Goal: Task Accomplishment & Management: Manage account settings

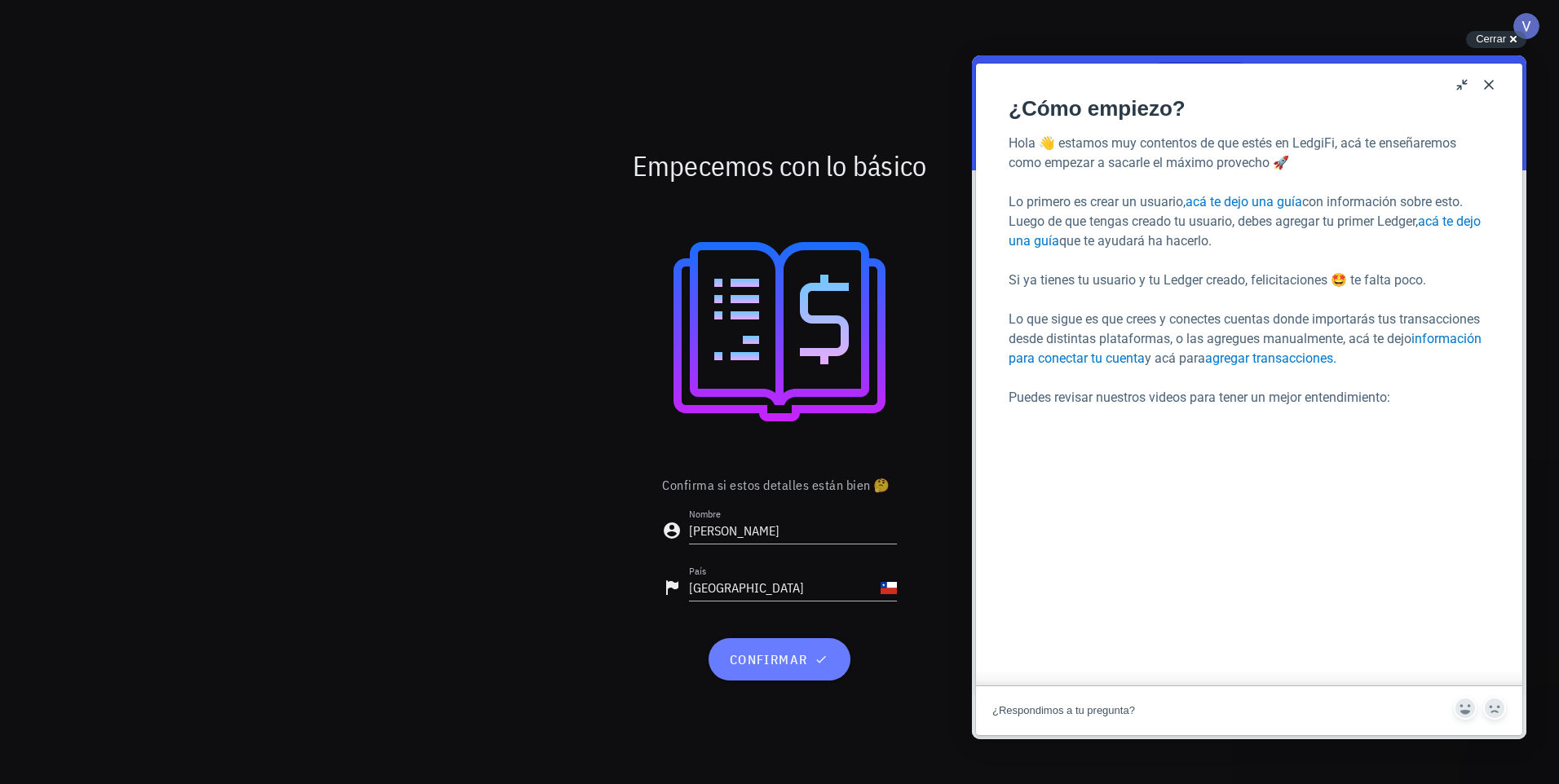
click at [817, 656] on icon "button" at bounding box center [821, 659] width 13 height 13
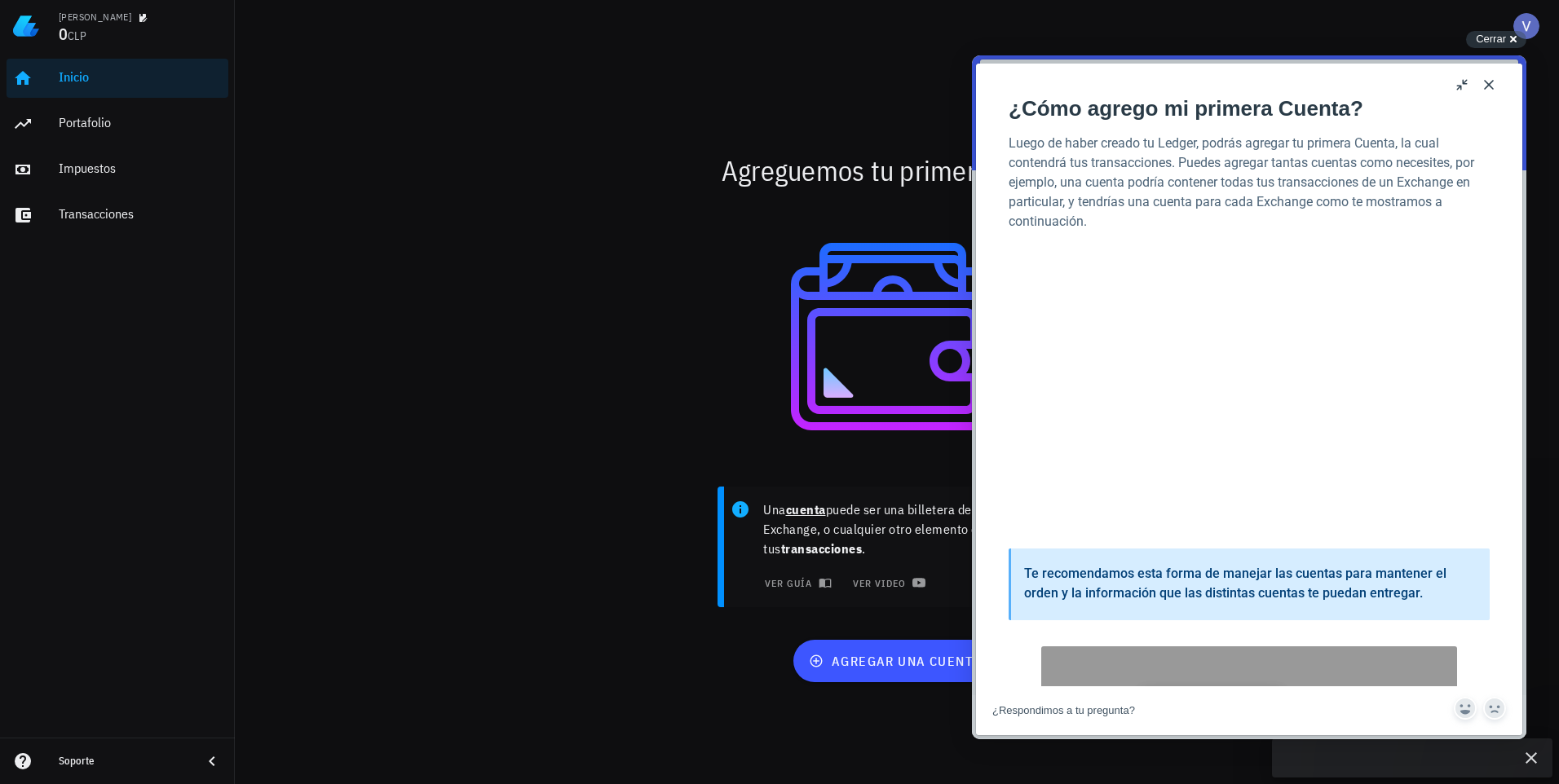
click at [1501, 85] on button "Close" at bounding box center [1489, 84] width 26 height 26
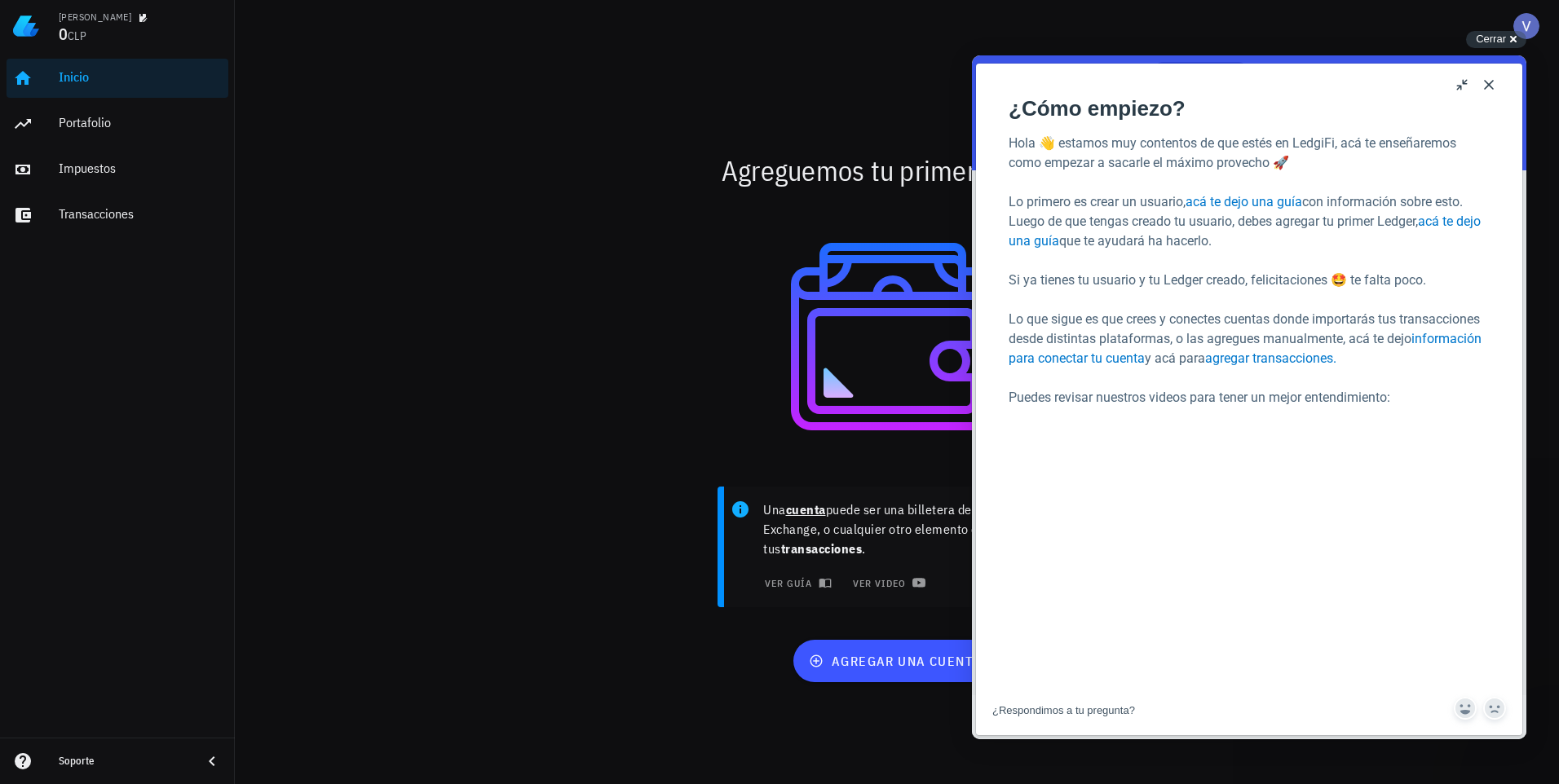
click at [1499, 85] on button "Close" at bounding box center [1489, 84] width 26 height 26
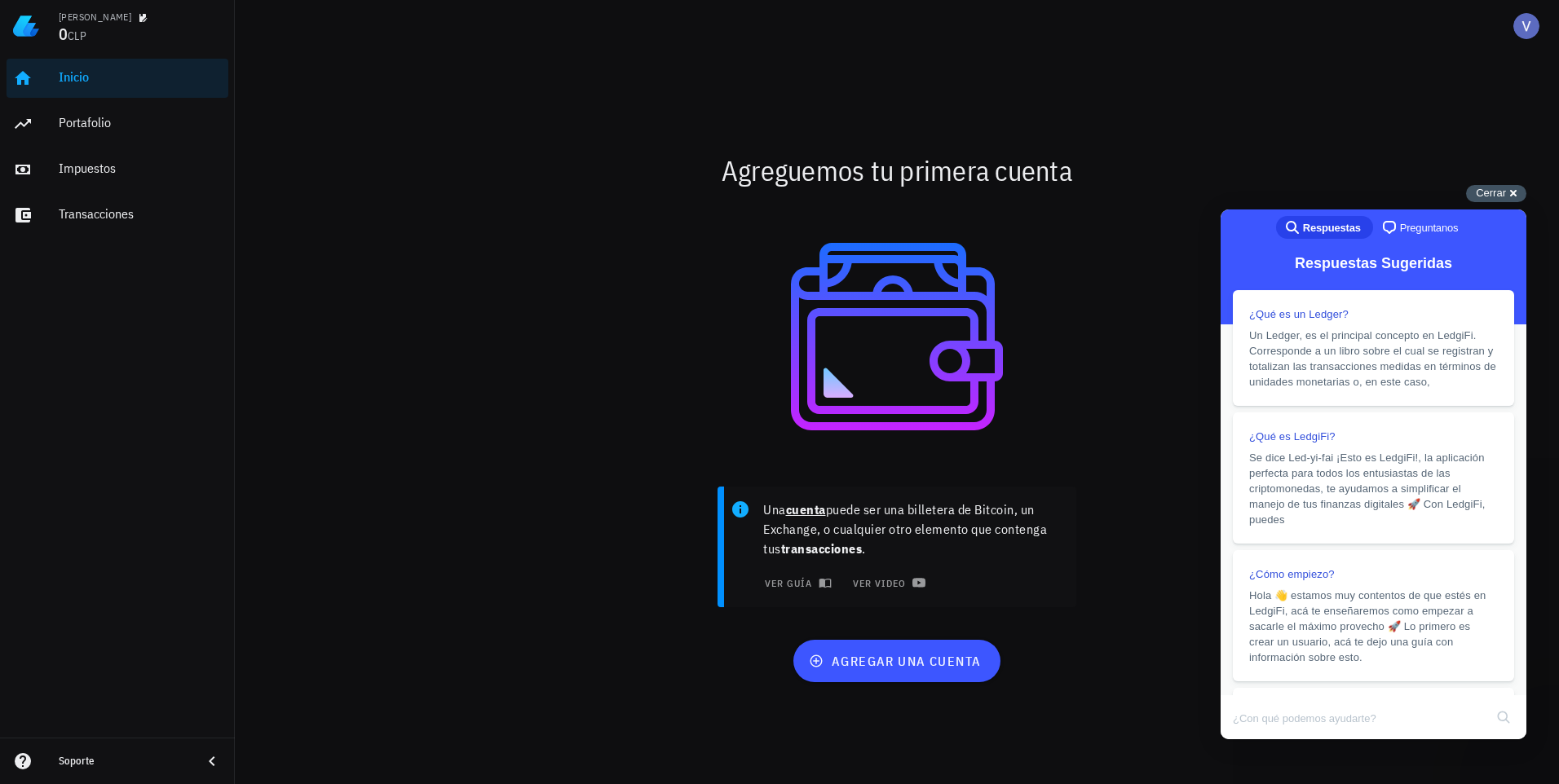
click at [1510, 197] on div "Cerrar cross-small" at bounding box center [1497, 193] width 61 height 17
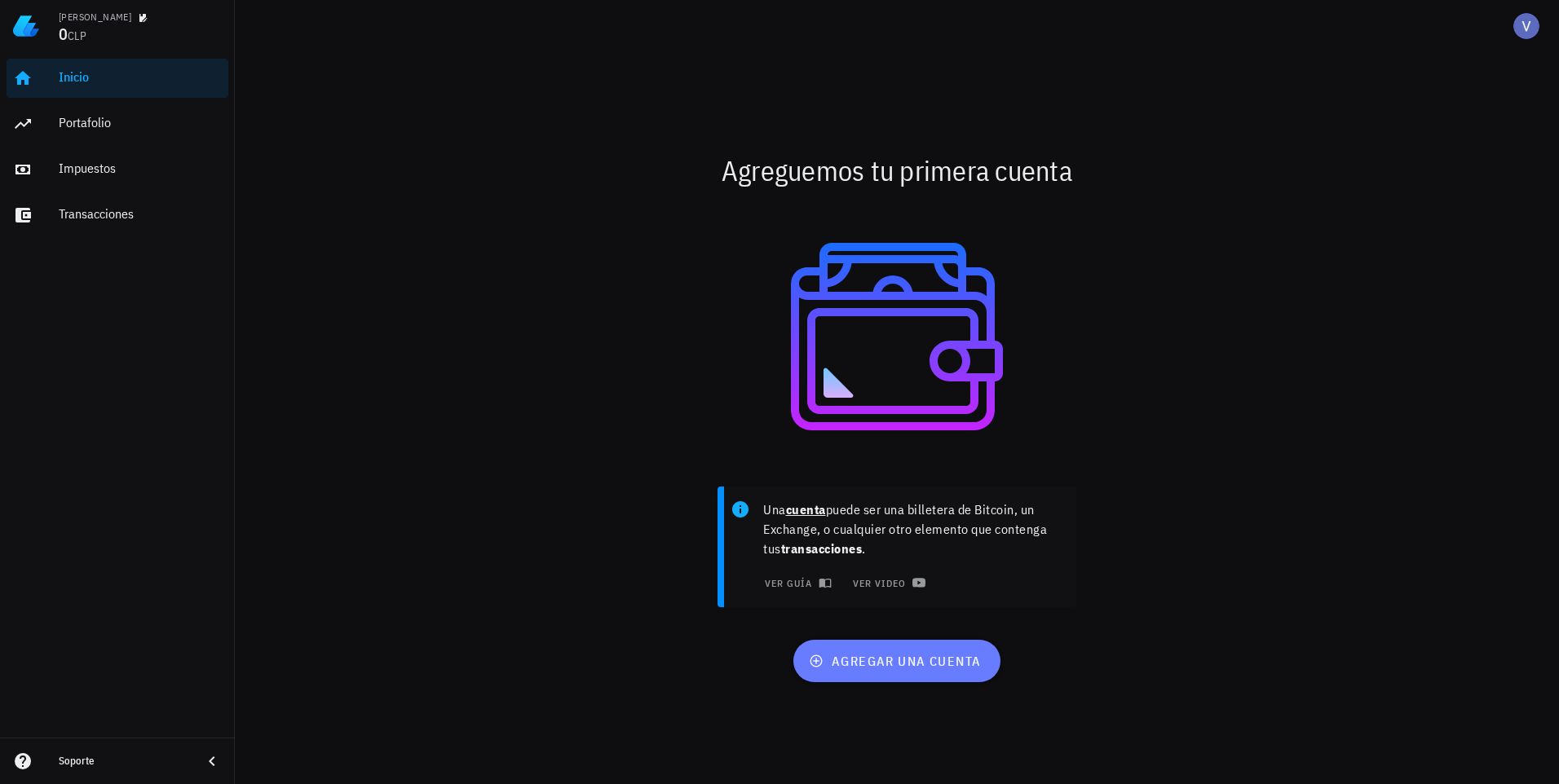
click at [882, 663] on span "agregar una cuenta" at bounding box center [896, 661] width 169 height 16
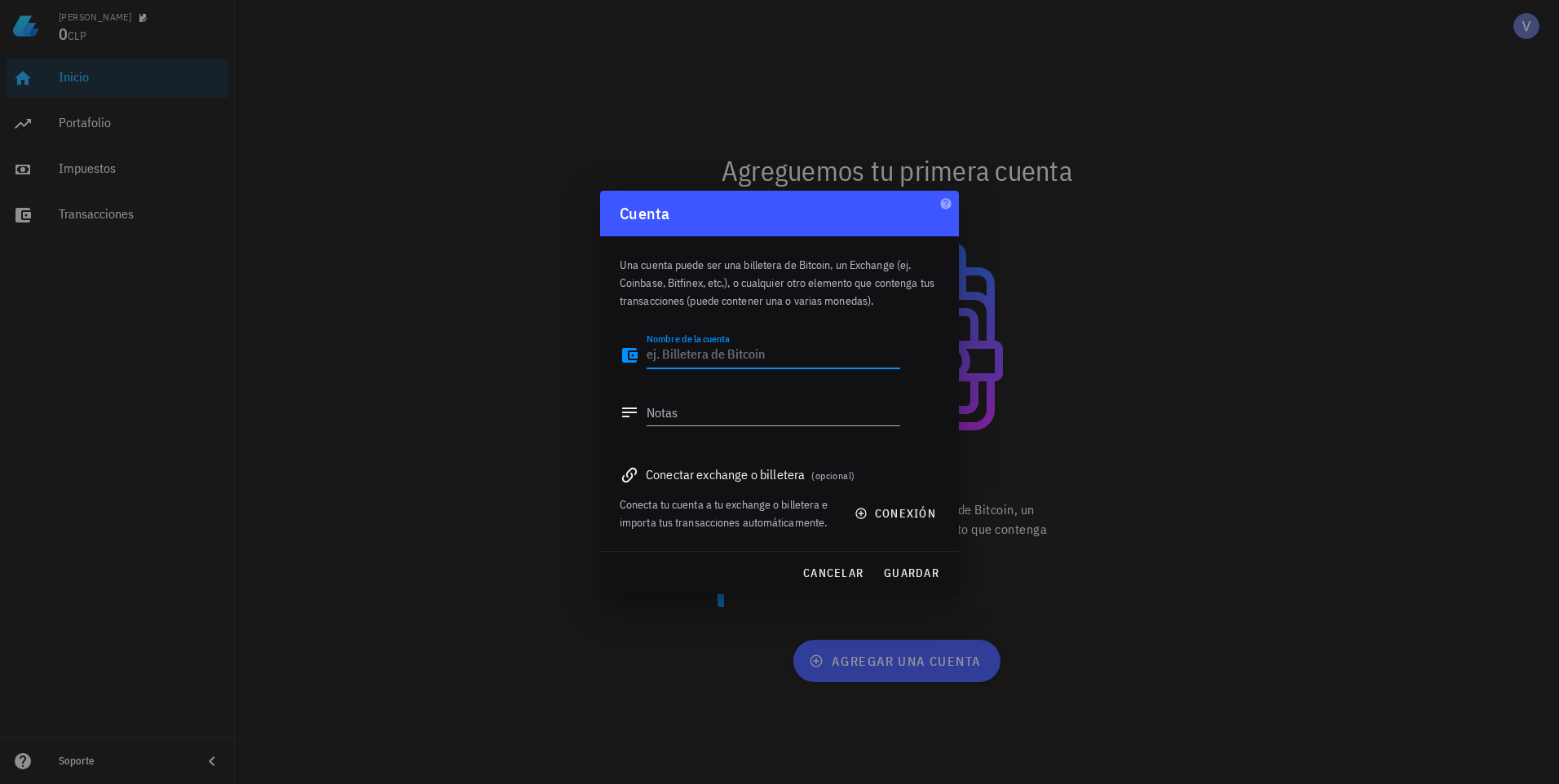
click at [755, 351] on textarea "Nombre de la cuenta" at bounding box center [774, 355] width 253 height 26
click at [792, 395] on div "Notas" at bounding box center [760, 417] width 280 height 54
click at [786, 408] on textarea "Notas" at bounding box center [774, 412] width 253 height 26
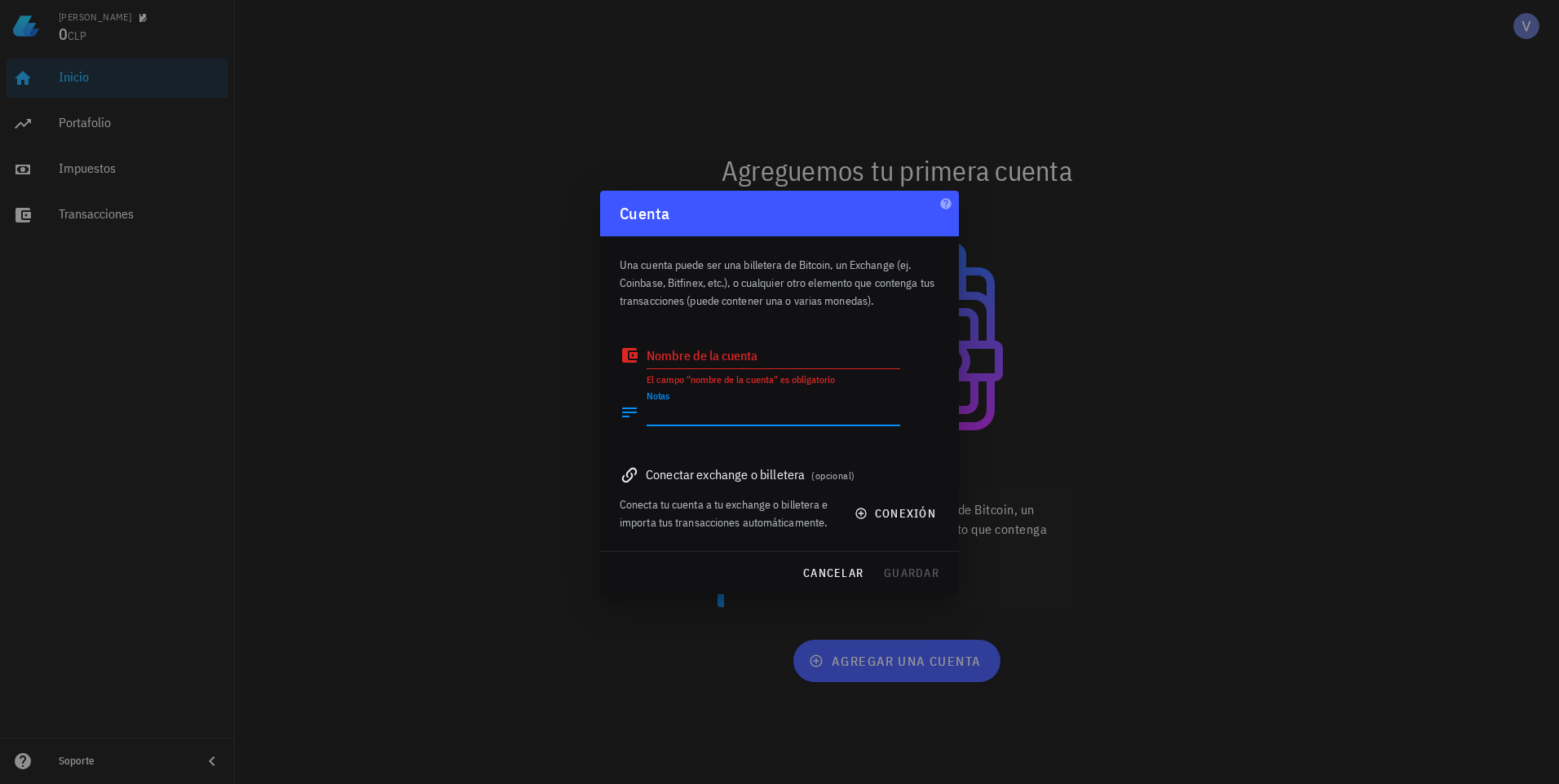
click at [707, 477] on div "Conectar exchange o billetera (opcional)" at bounding box center [780, 475] width 319 height 23
click at [885, 516] on span "conexión" at bounding box center [897, 514] width 79 height 14
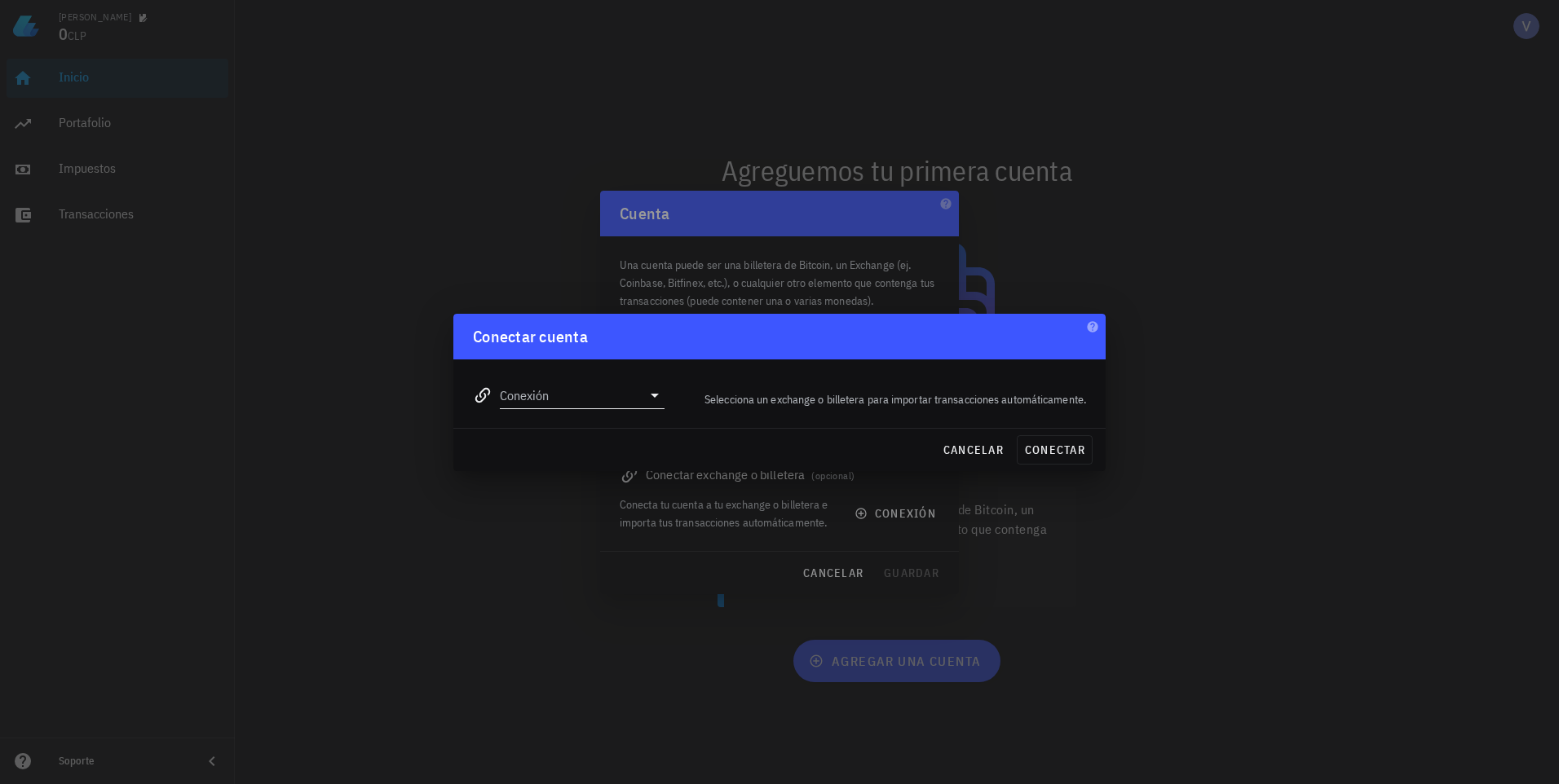
click at [643, 392] on div at bounding box center [653, 395] width 23 height 20
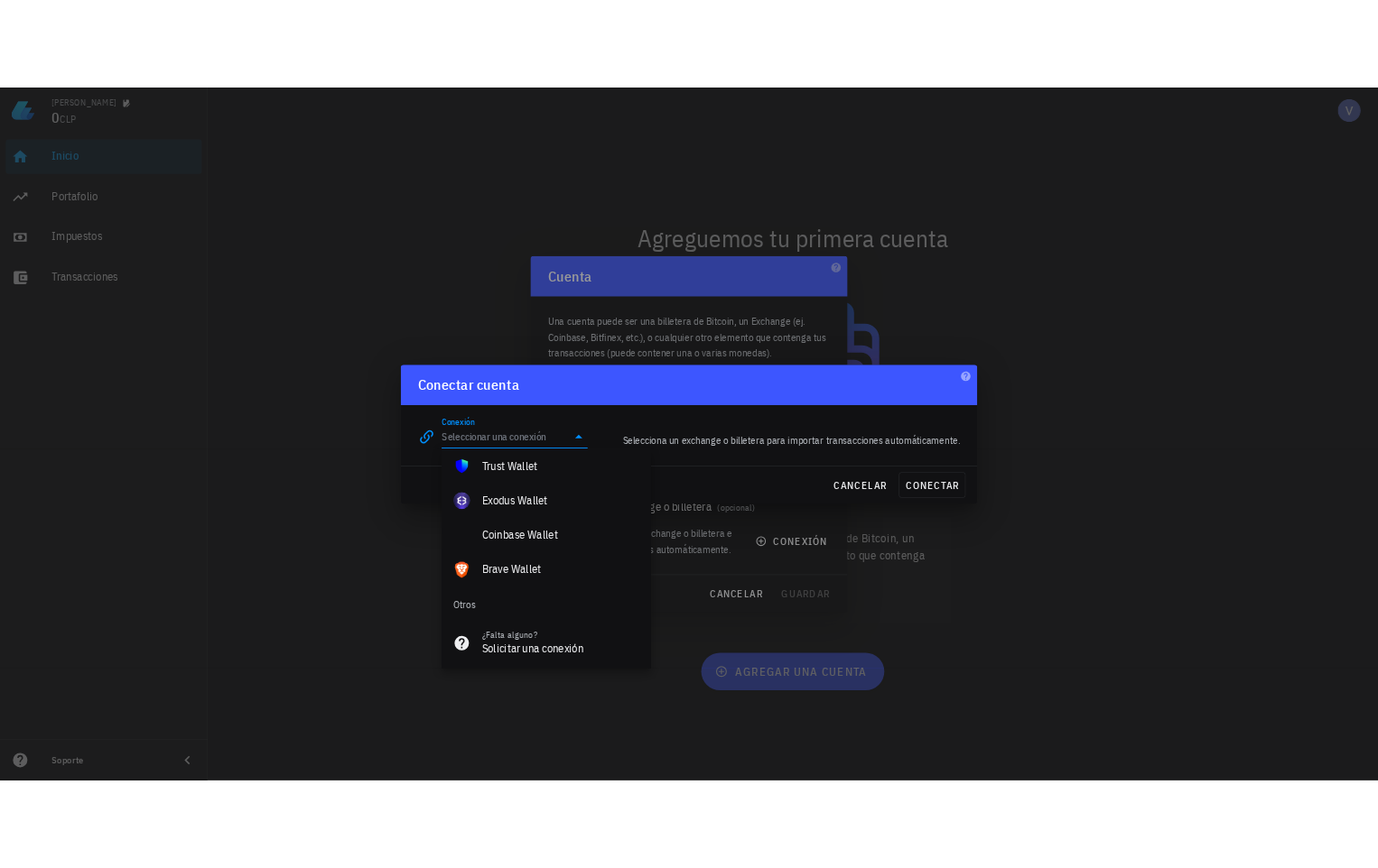
scroll to position [1267, 0]
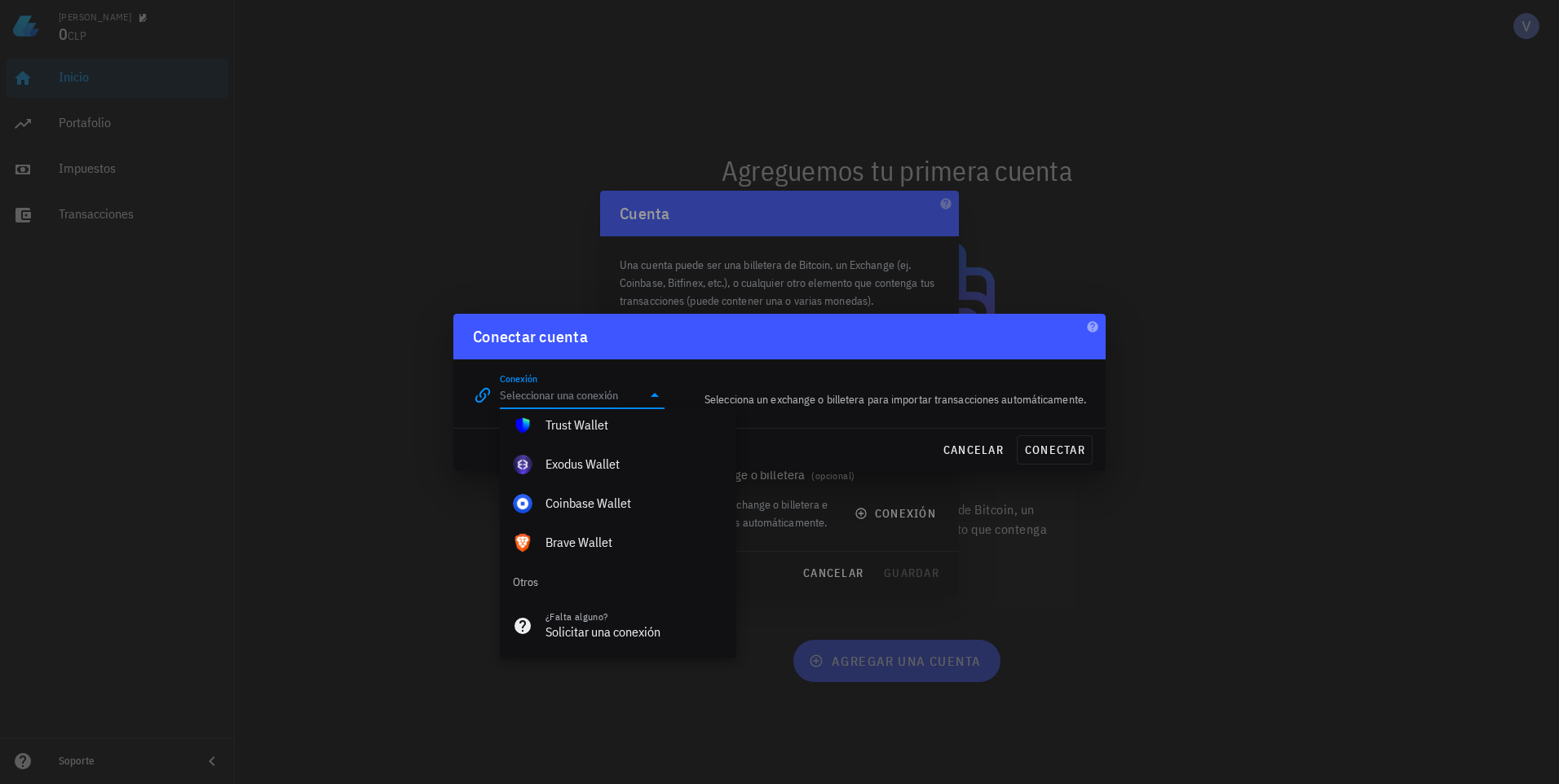
click at [701, 196] on div at bounding box center [779, 392] width 1559 height 784
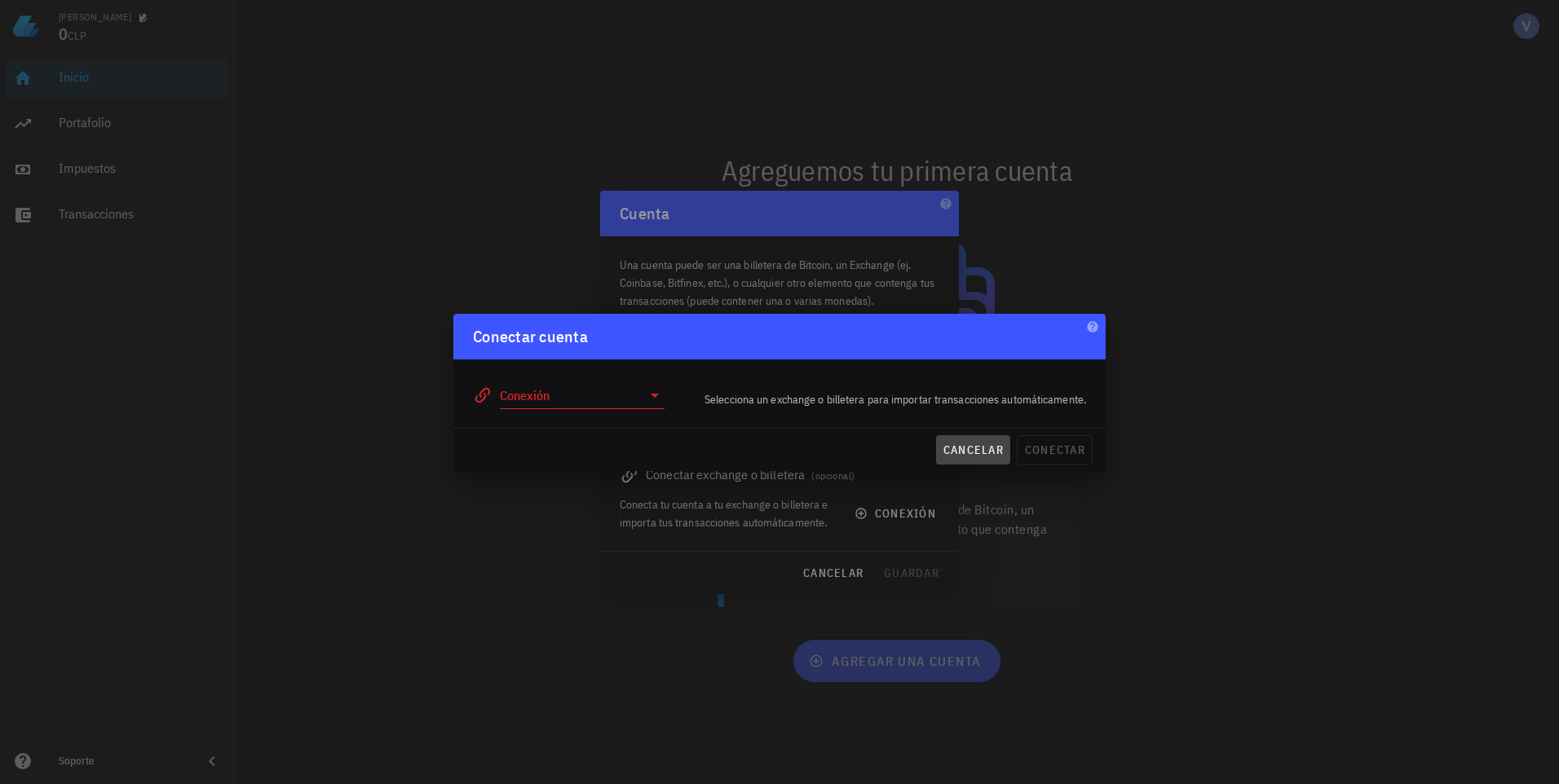
click at [999, 453] on span "cancelar" at bounding box center [973, 450] width 62 height 14
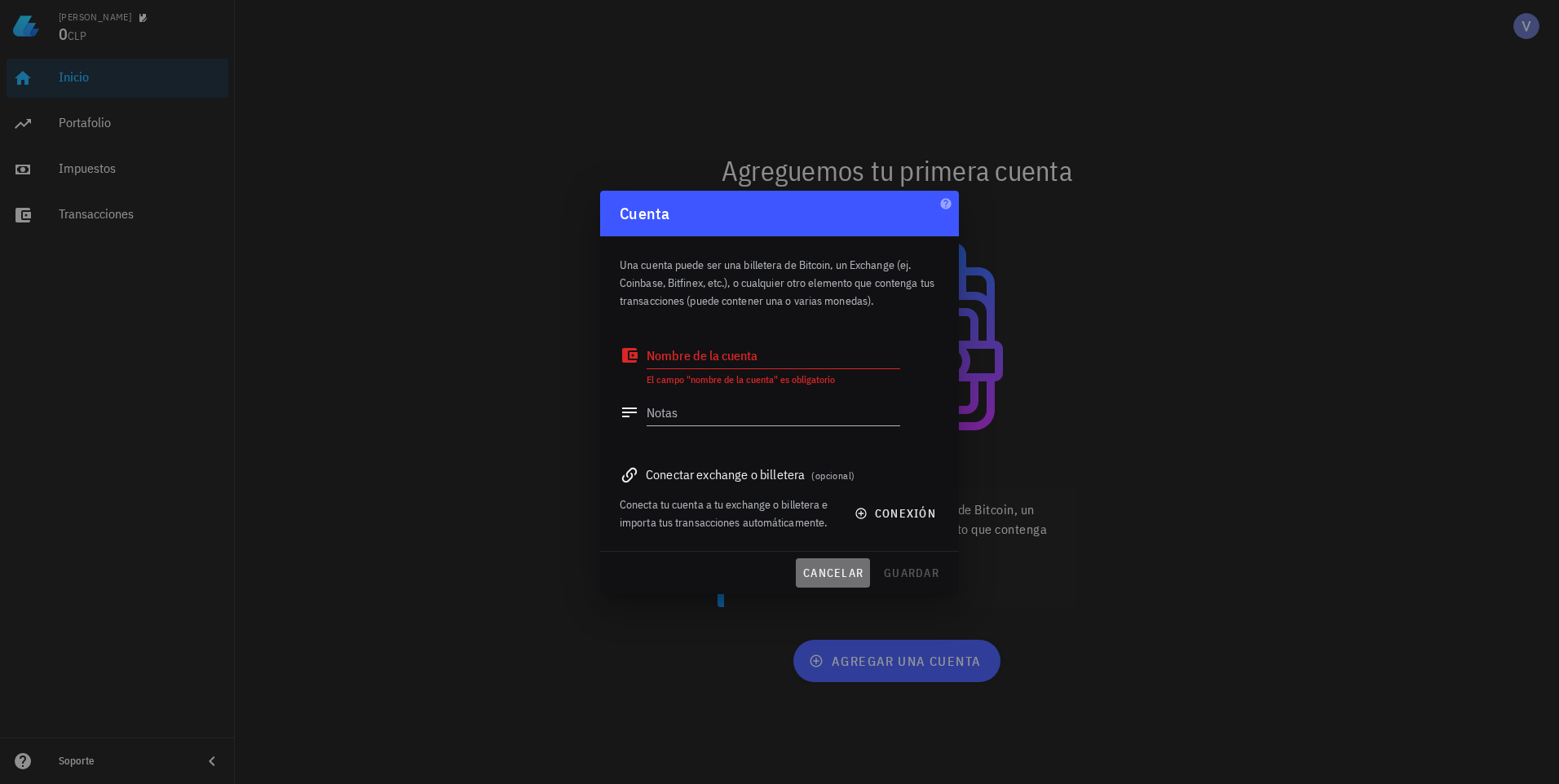
click at [833, 578] on span "cancelar" at bounding box center [833, 573] width 62 height 14
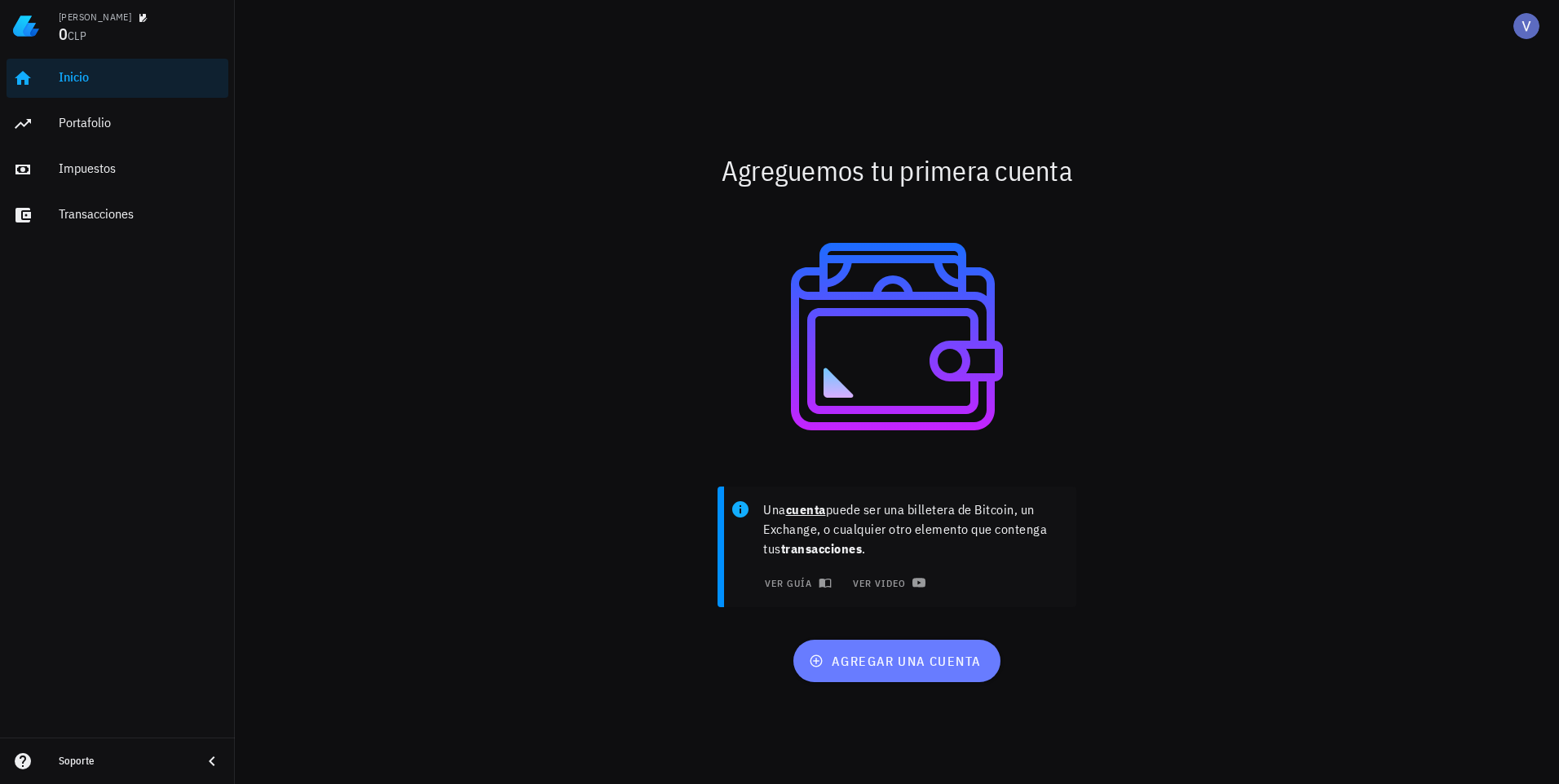
click at [883, 668] on span "agregar una cuenta" at bounding box center [896, 661] width 169 height 16
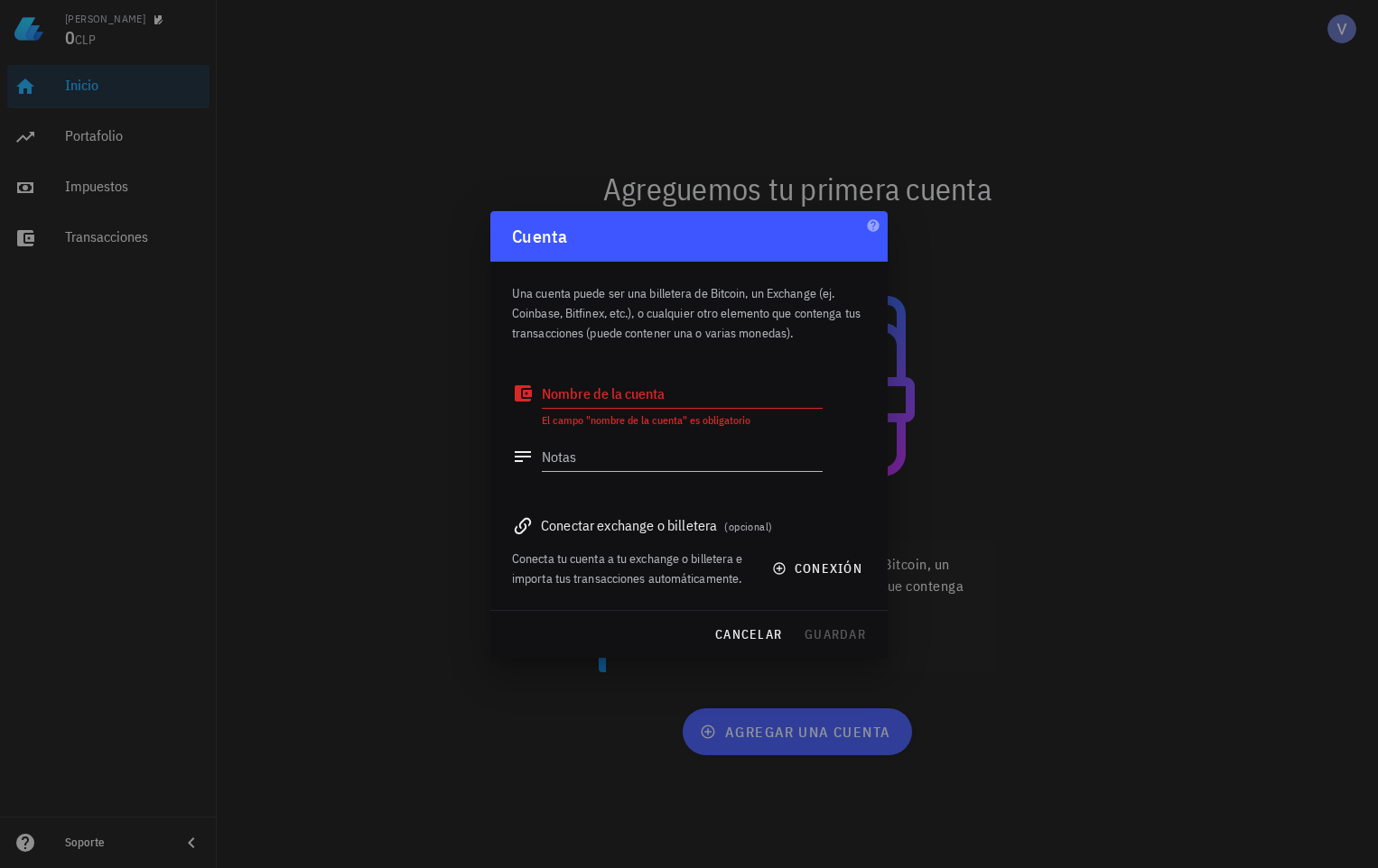
click at [890, 272] on div at bounding box center [689, 434] width 1378 height 868
click at [644, 404] on textarea "Nombre de la cuenta" at bounding box center [682, 393] width 281 height 29
paste textarea "GCLK8E1FbwuJPXdvHdYKDgvN5ENHvdgDLWpB2Aqn8aXH"
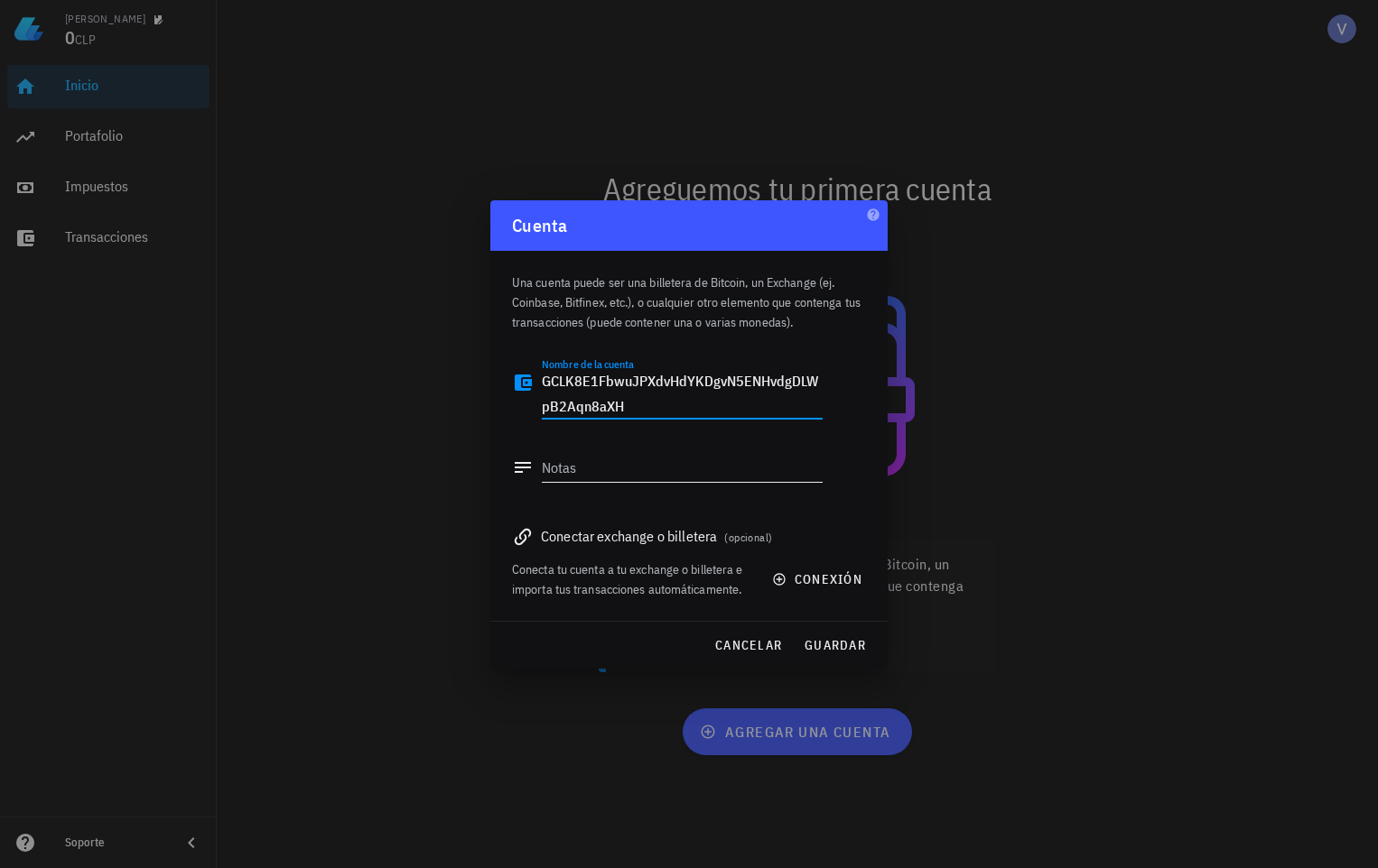
type textarea "GCLK8E1FbwuJPXdvHdYKDgvN5ENHvdgDLWpB2Aqn8aXH"
click at [622, 448] on div "Notas" at bounding box center [667, 472] width 310 height 59
click at [837, 638] on span "guardar" at bounding box center [834, 645] width 62 height 16
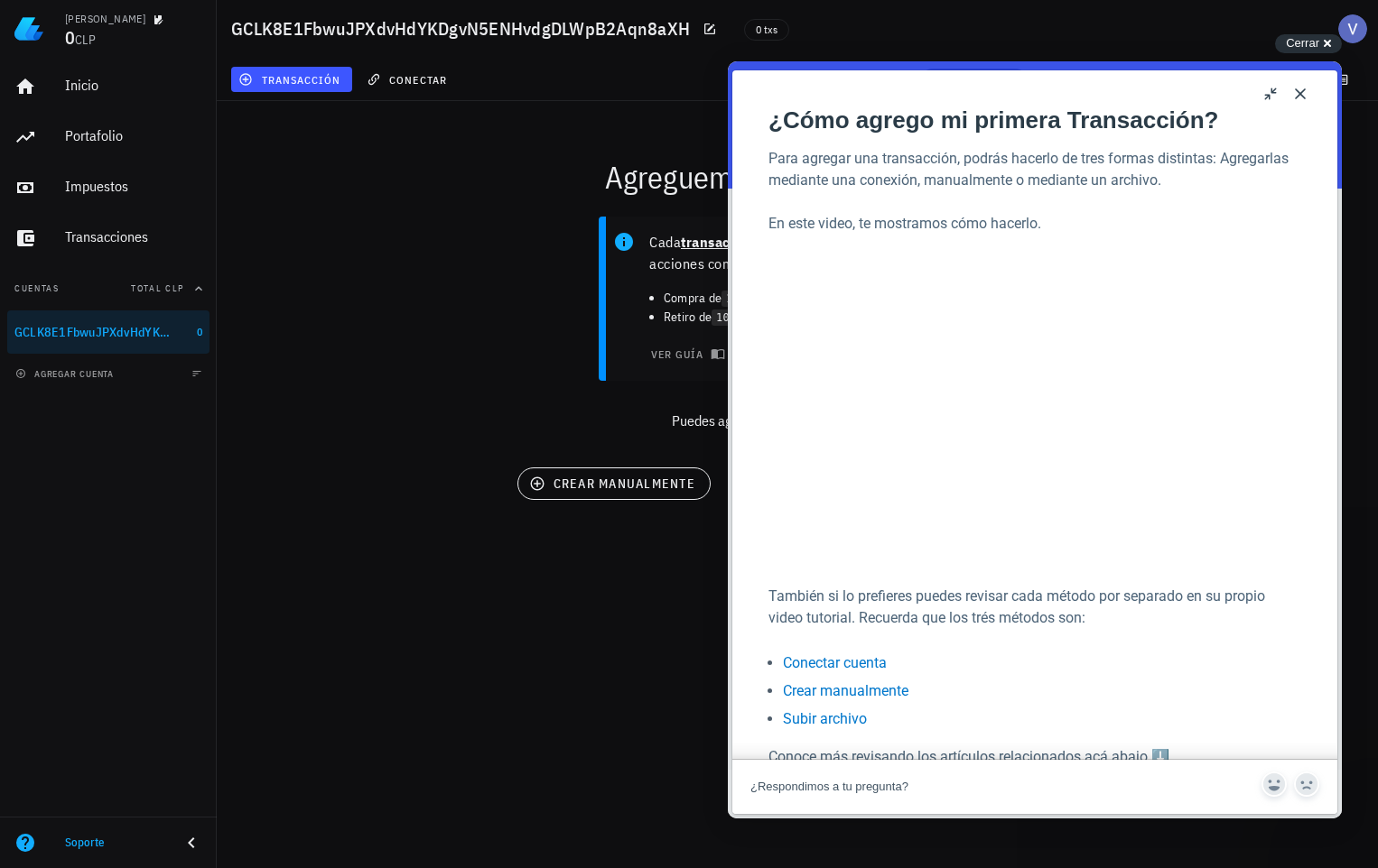
click at [1297, 100] on button "Close" at bounding box center [1299, 93] width 29 height 29
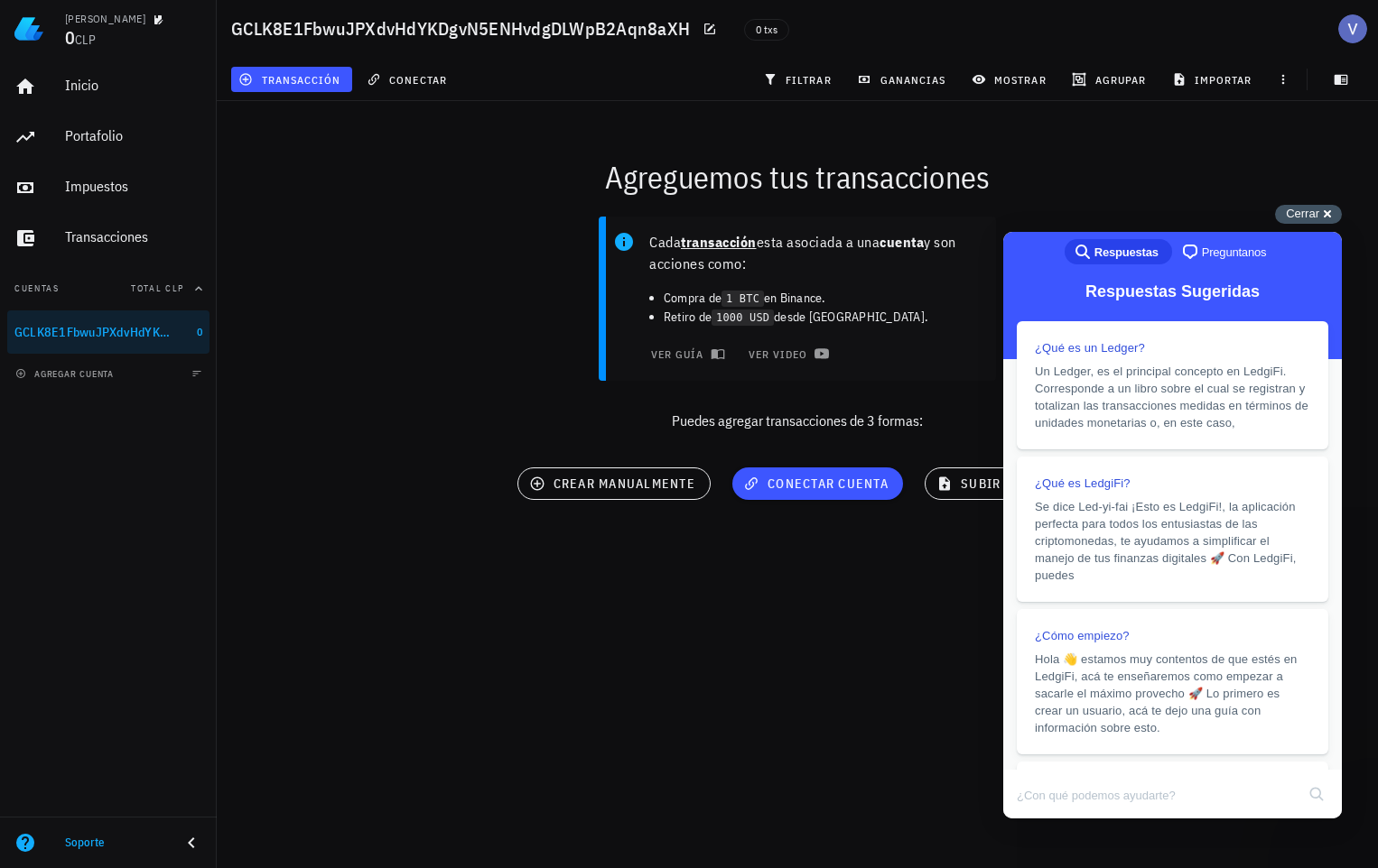
click at [1321, 214] on div "Cerrar cross-small" at bounding box center [1308, 213] width 67 height 19
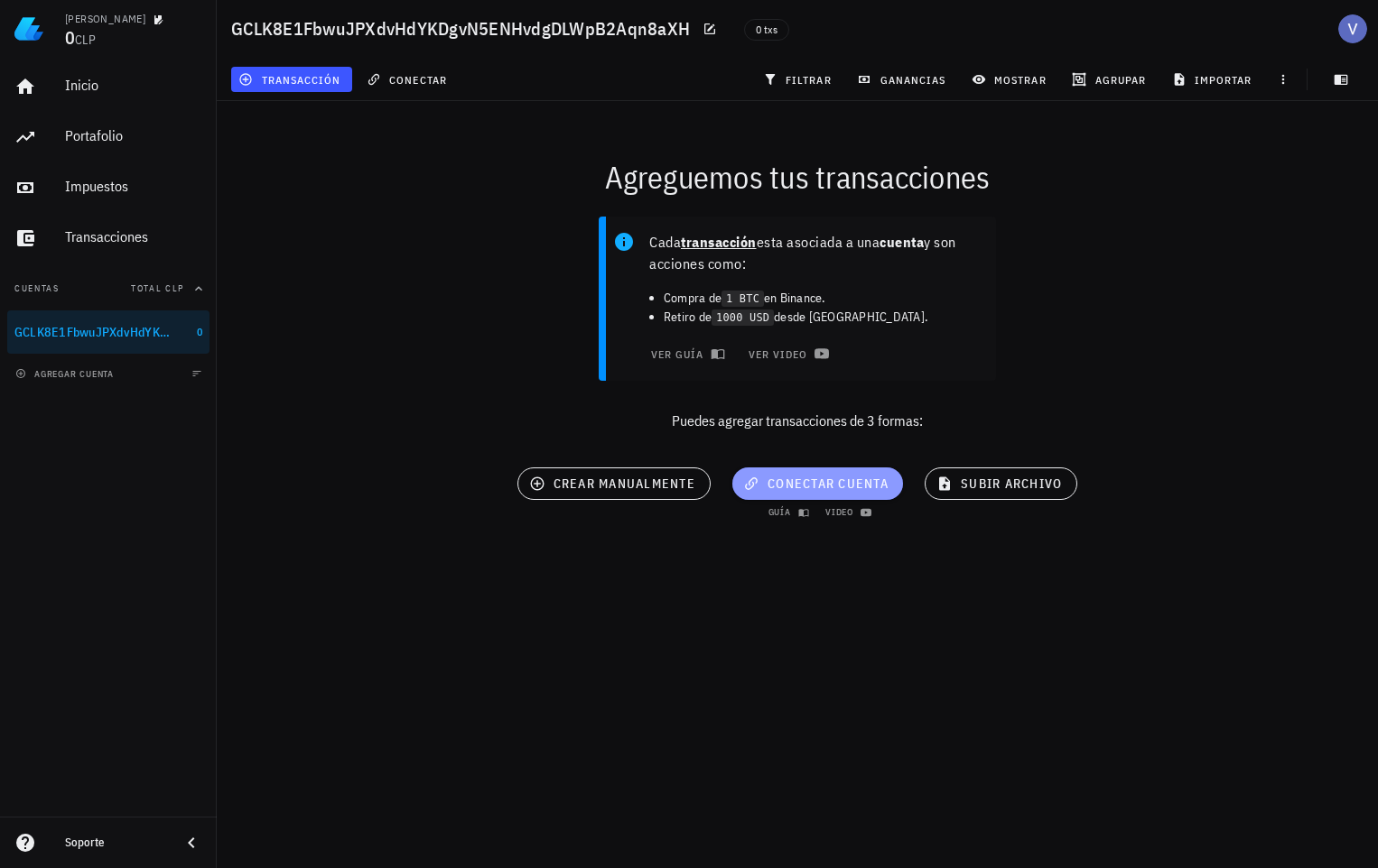
click at [764, 476] on span "conectar cuenta" at bounding box center [817, 484] width 141 height 16
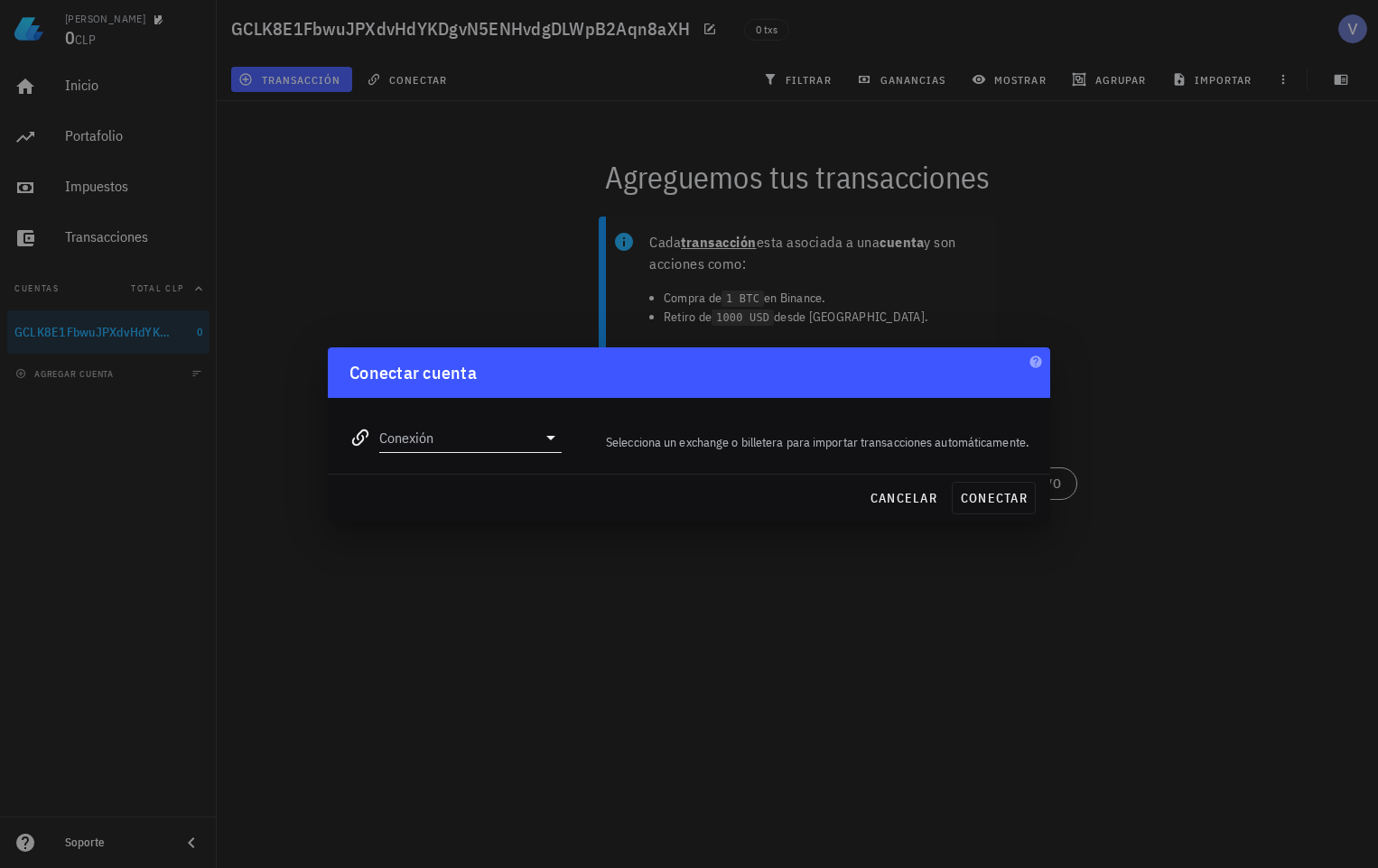
click at [502, 440] on input "Conexión" at bounding box center [457, 437] width 157 height 29
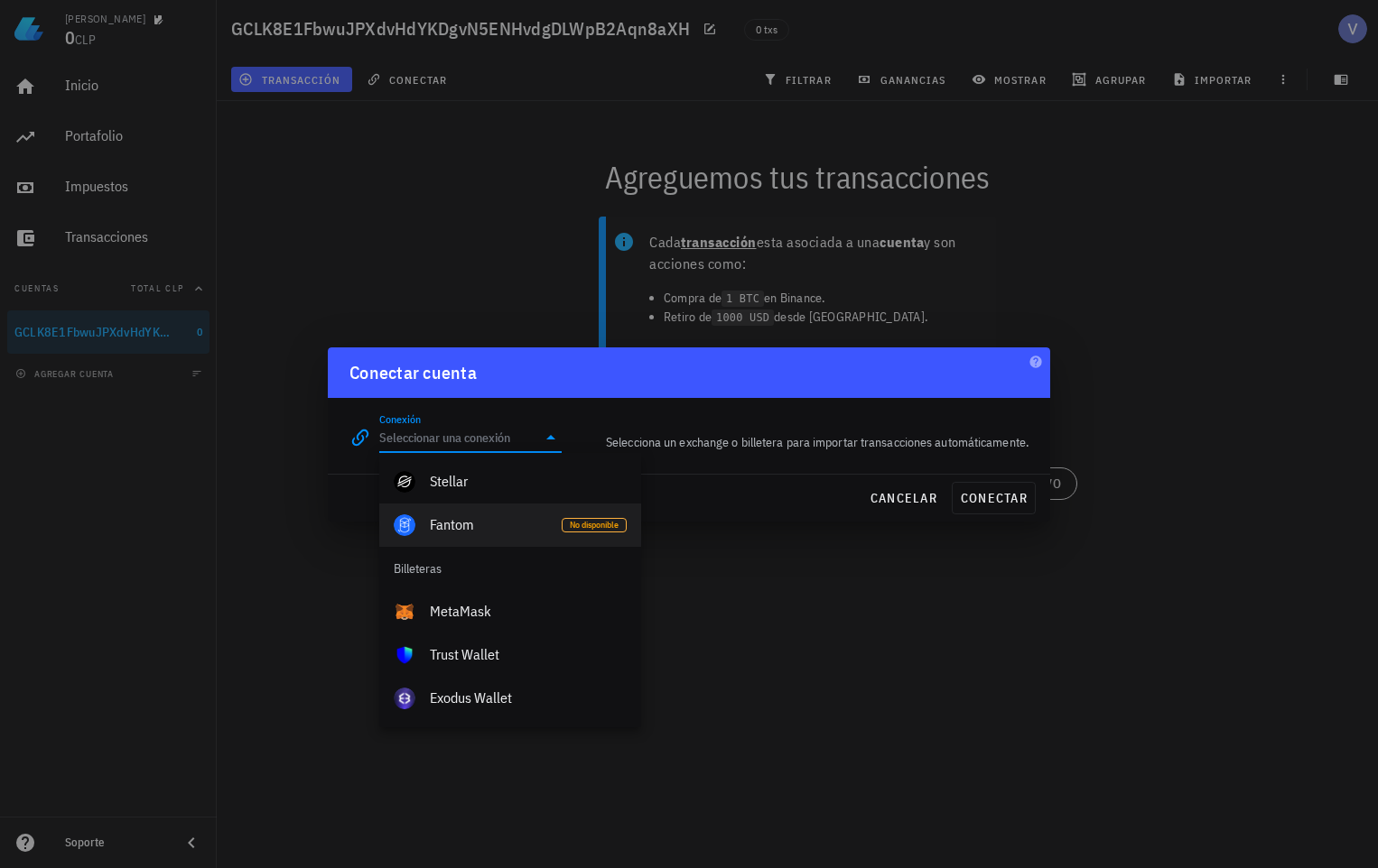
click at [519, 513] on div "Fantom" at bounding box center [488, 524] width 118 height 39
type input "Fantom"
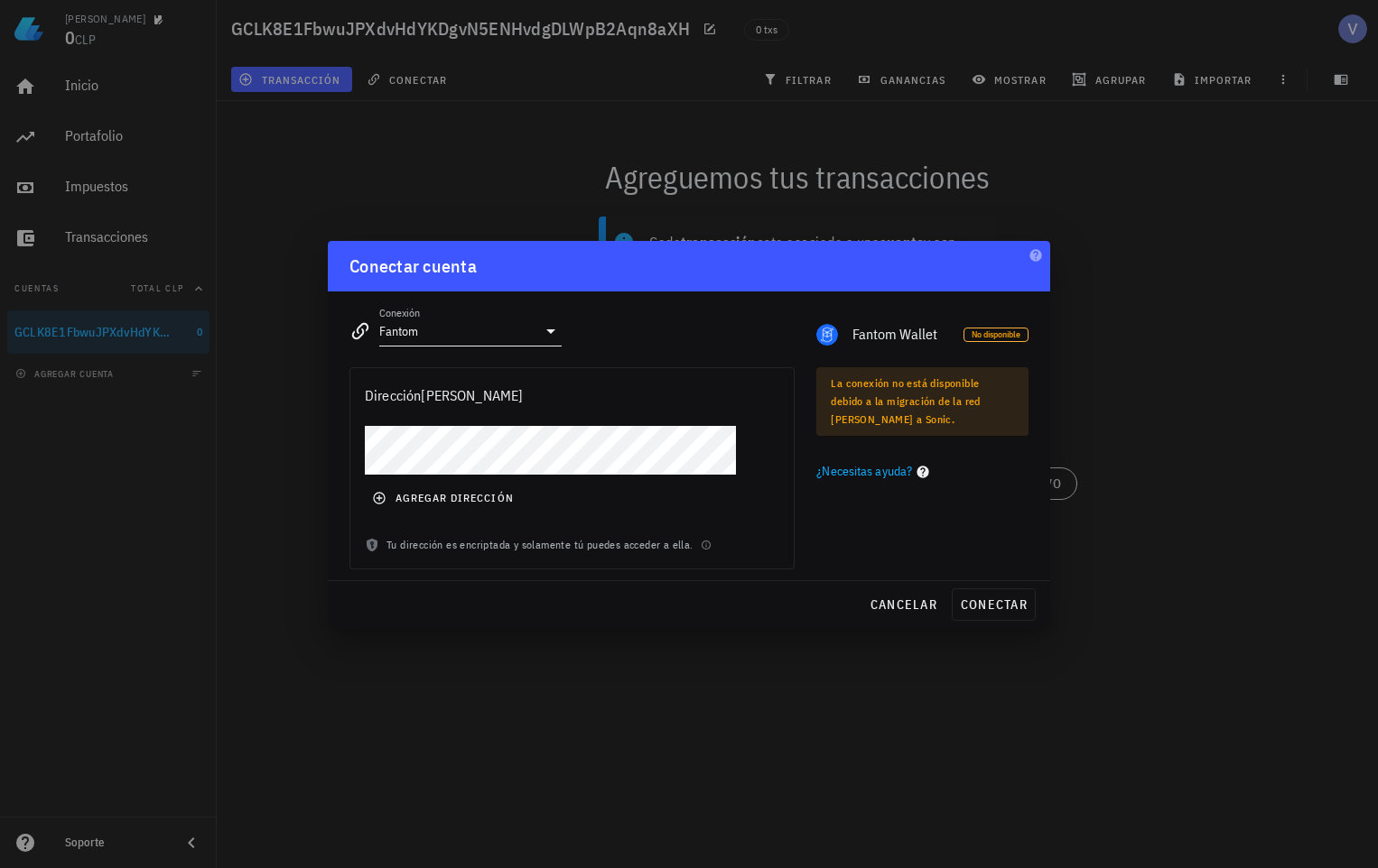
click at [538, 334] on div at bounding box center [549, 331] width 26 height 22
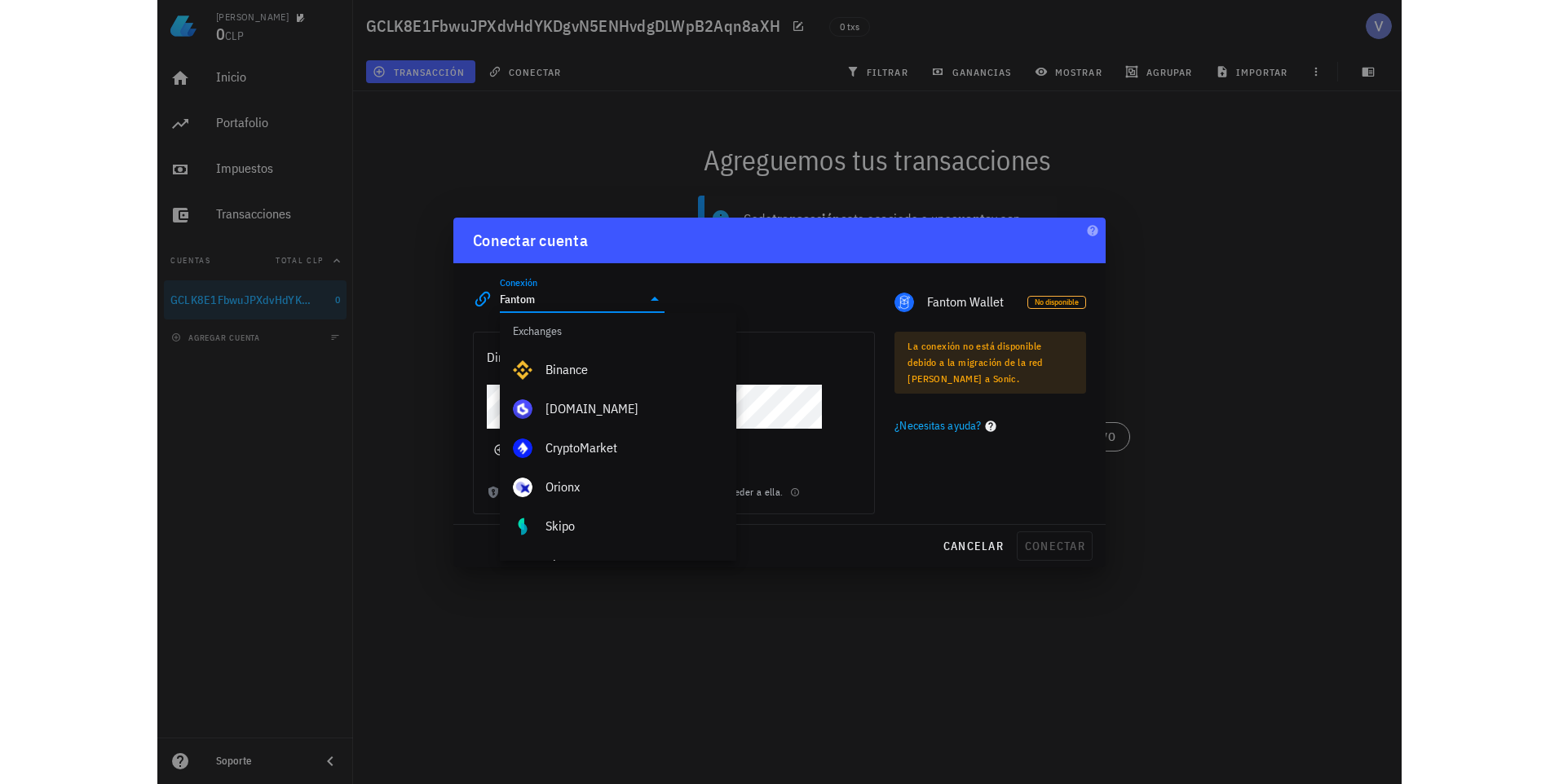
scroll to position [4, 0]
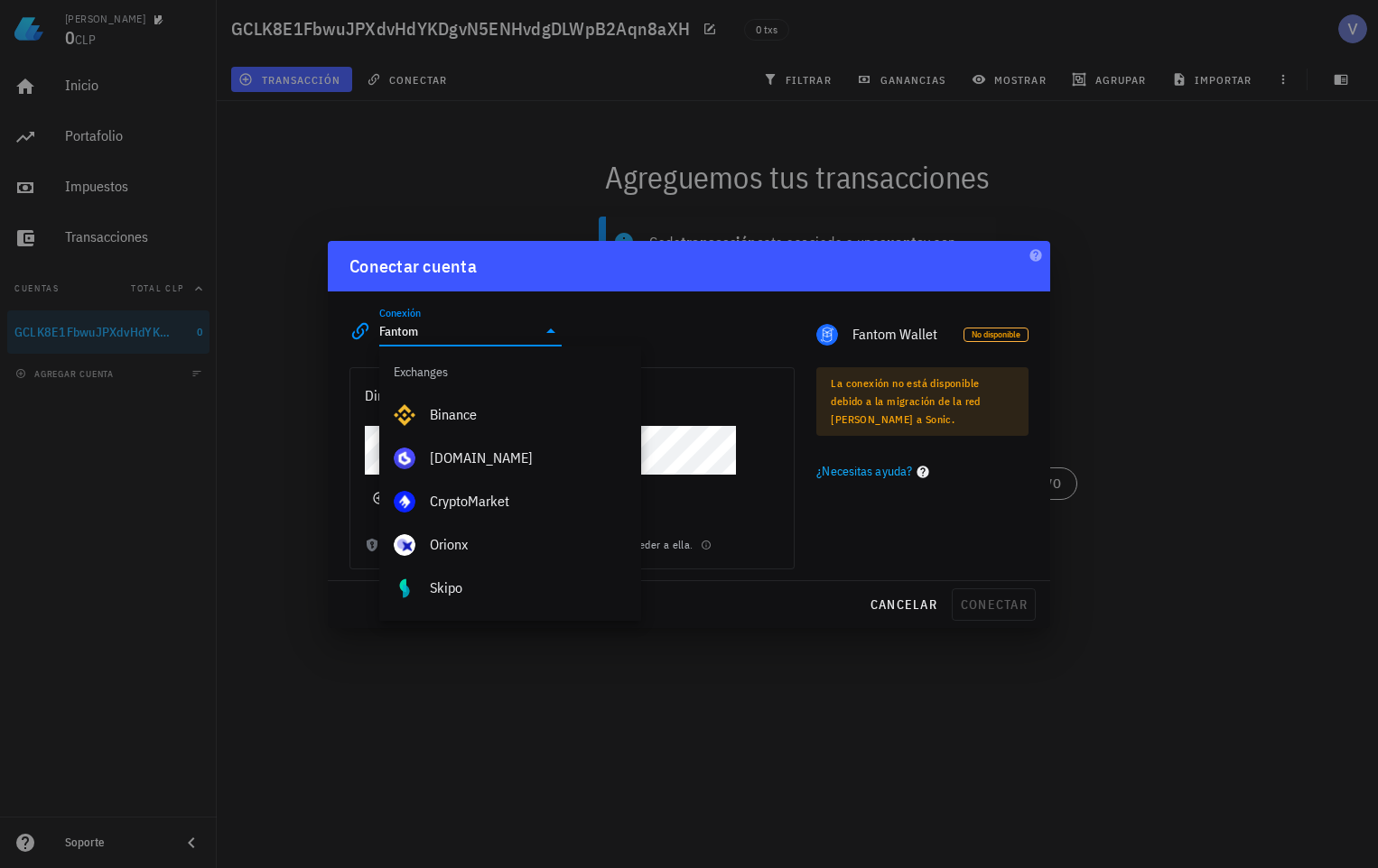
click at [528, 341] on input "Fantom" at bounding box center [457, 331] width 157 height 29
click at [542, 341] on icon at bounding box center [551, 331] width 22 height 22
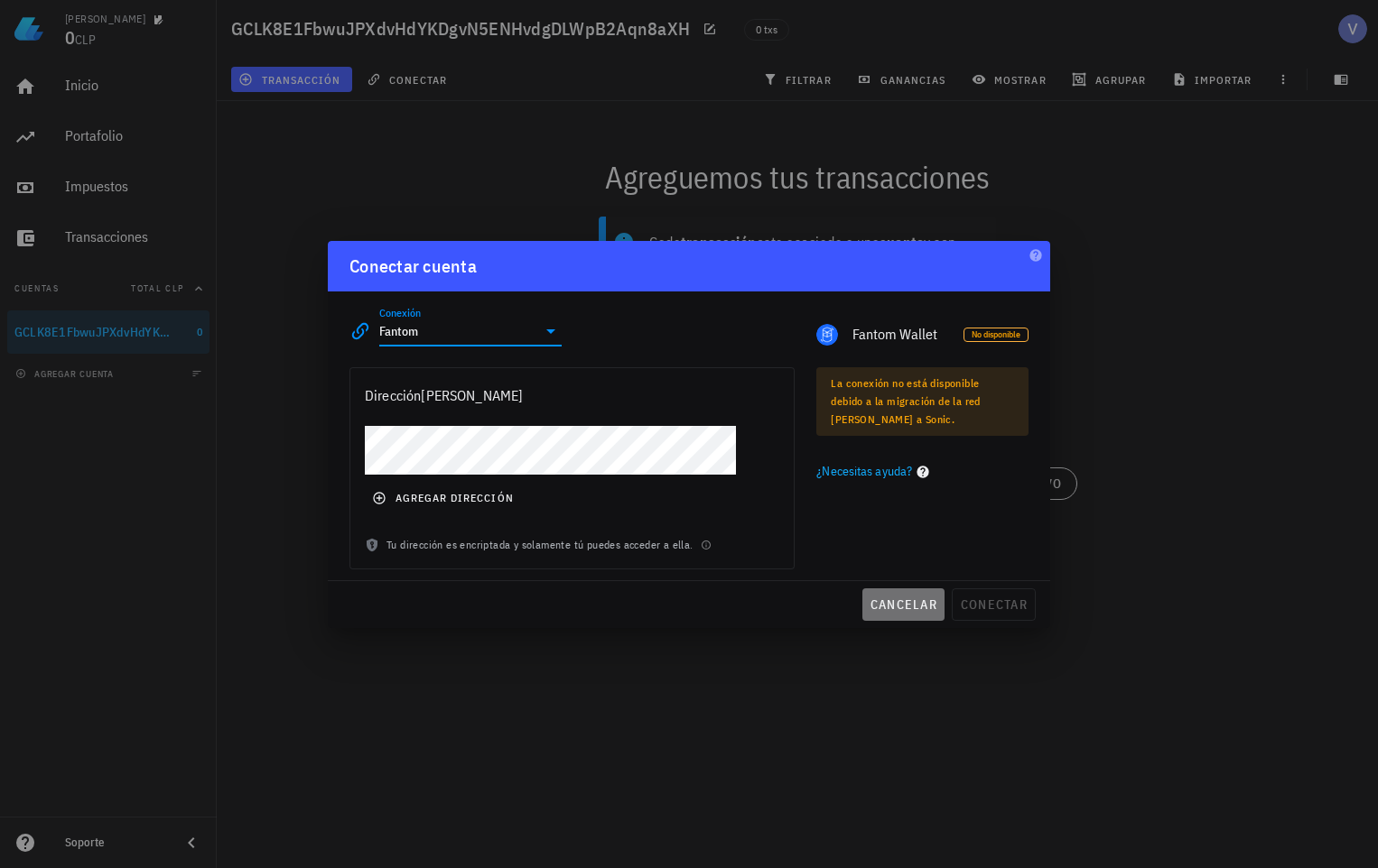
click at [875, 592] on button "cancelar" at bounding box center [903, 604] width 82 height 33
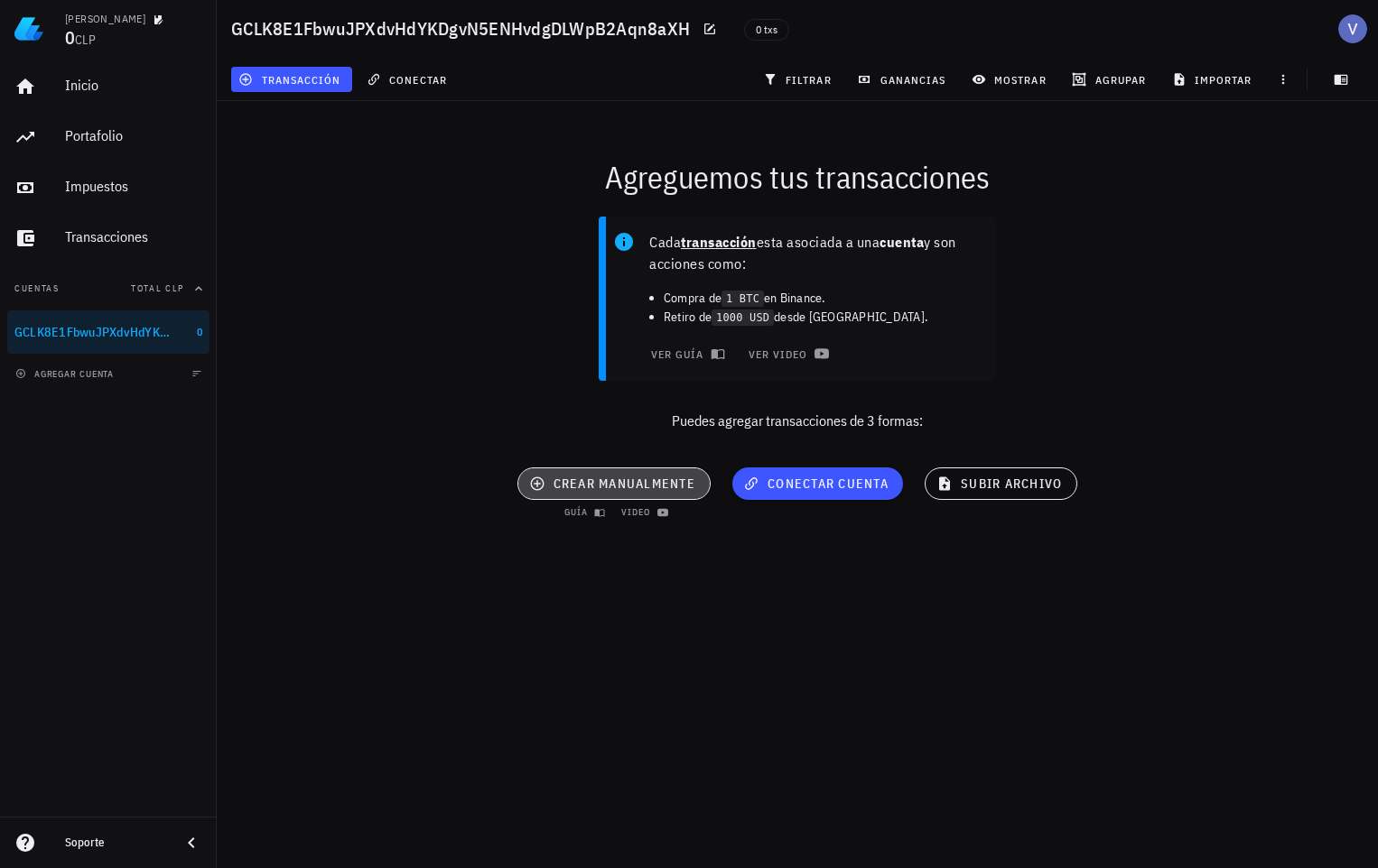
click at [632, 486] on span "crear manualmente" at bounding box center [613, 484] width 162 height 16
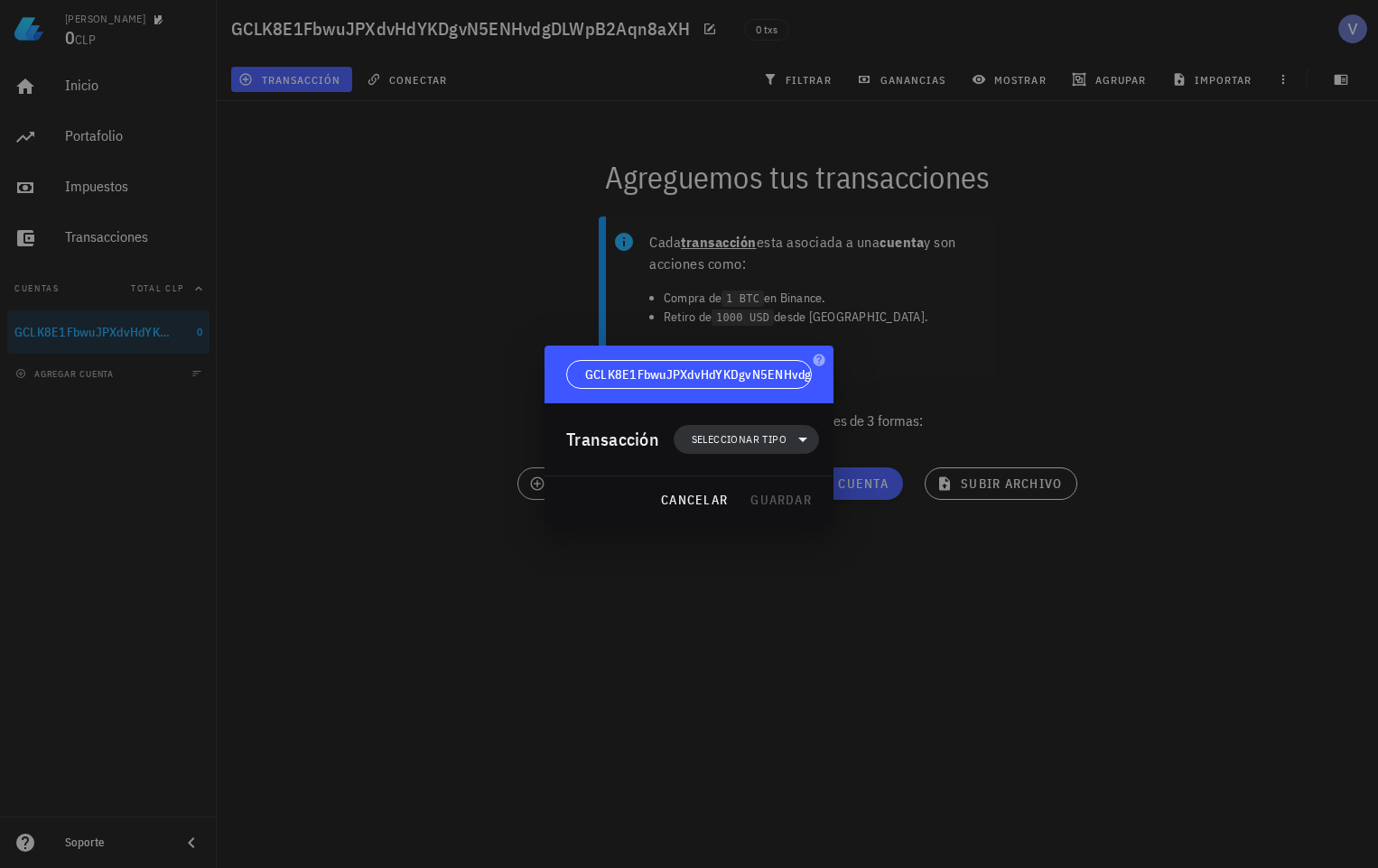
click at [718, 441] on span "Seleccionar tipo" at bounding box center [739, 439] width 95 height 18
click at [733, 529] on div "Ingreso" at bounding box center [758, 518] width 168 height 37
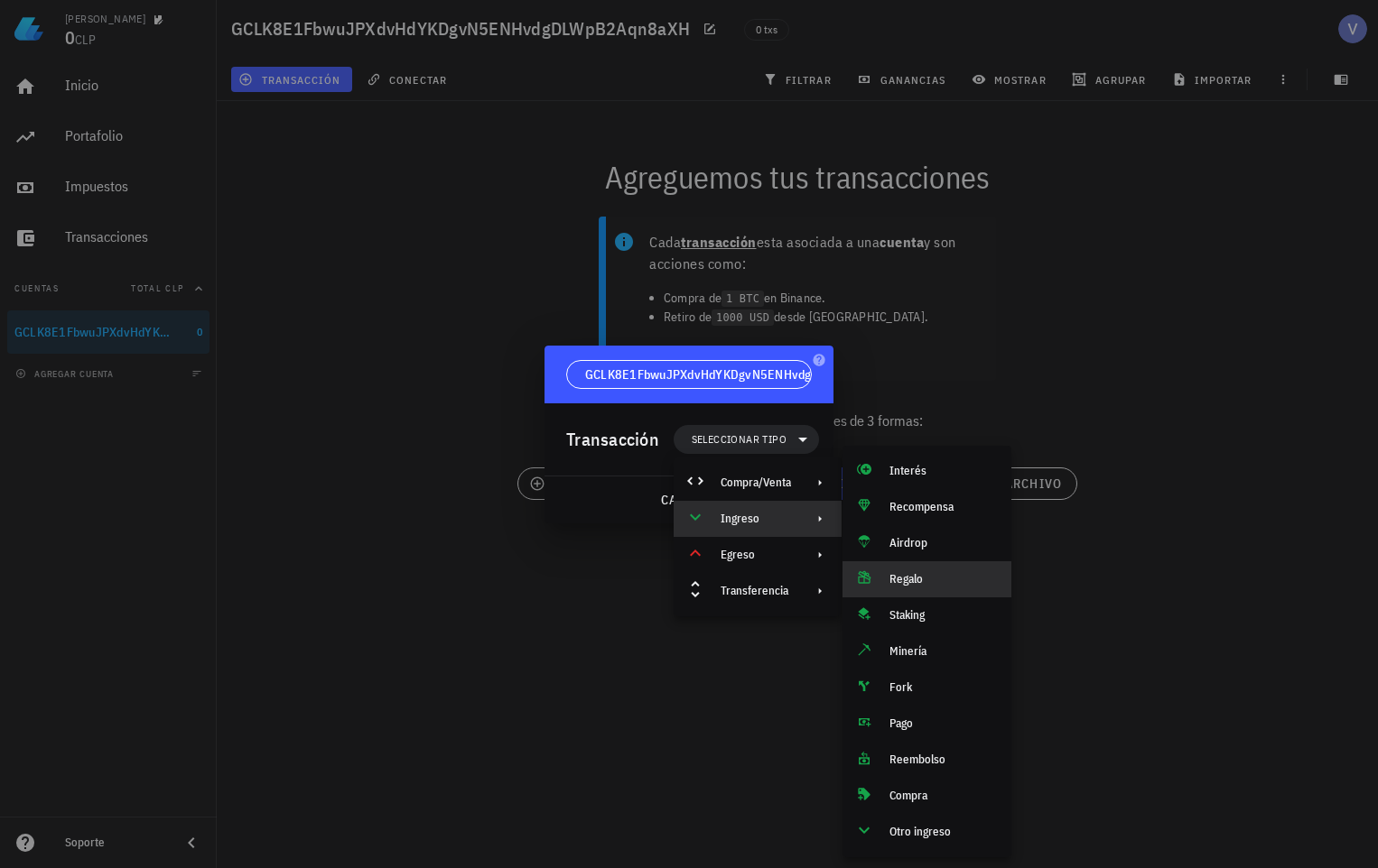
click at [937, 585] on div "Regalo" at bounding box center [942, 579] width 108 height 15
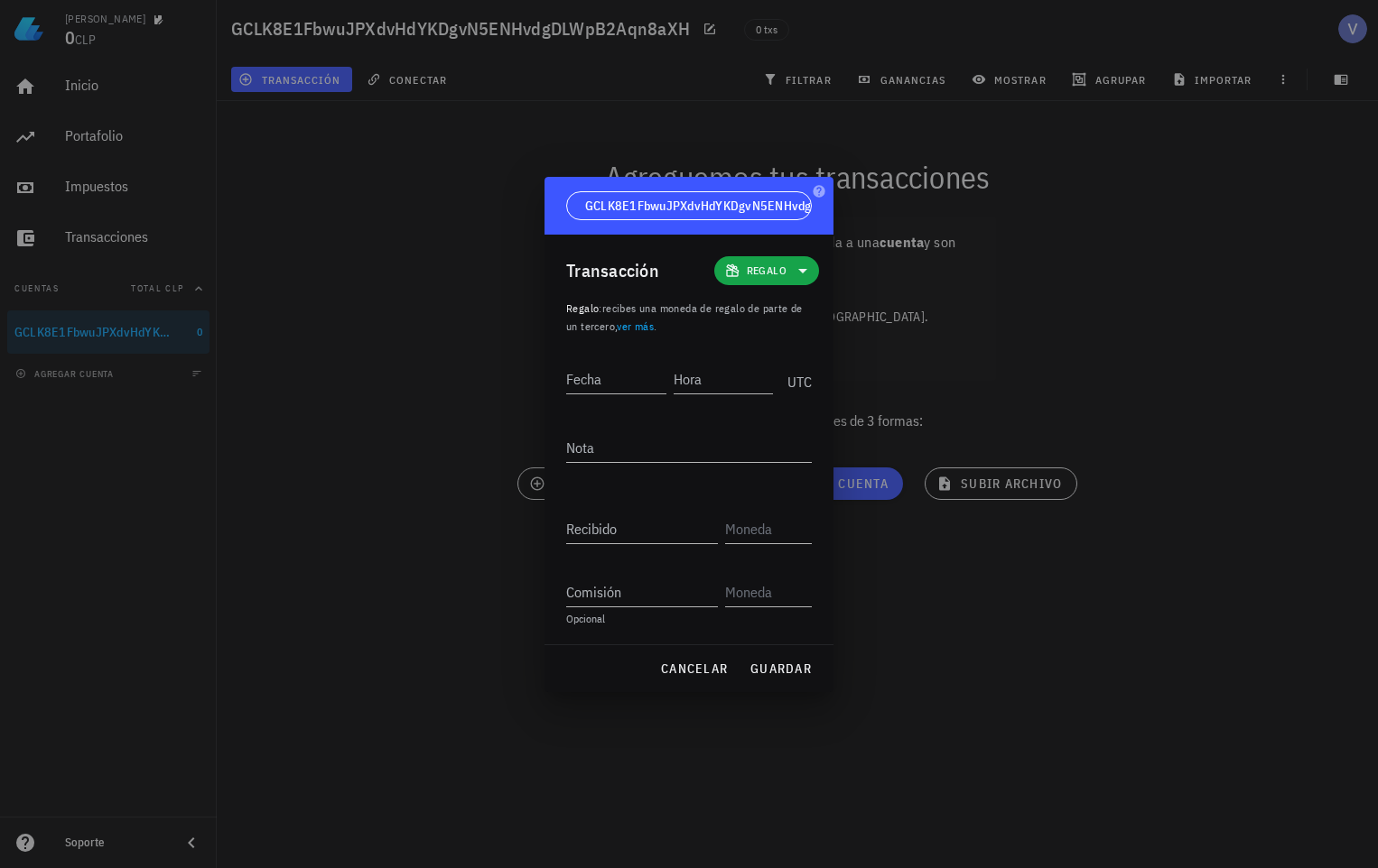
click at [1206, 156] on div at bounding box center [689, 434] width 1378 height 868
click at [969, 144] on div at bounding box center [689, 434] width 1378 height 868
click at [707, 659] on button "cancelar" at bounding box center [693, 669] width 82 height 33
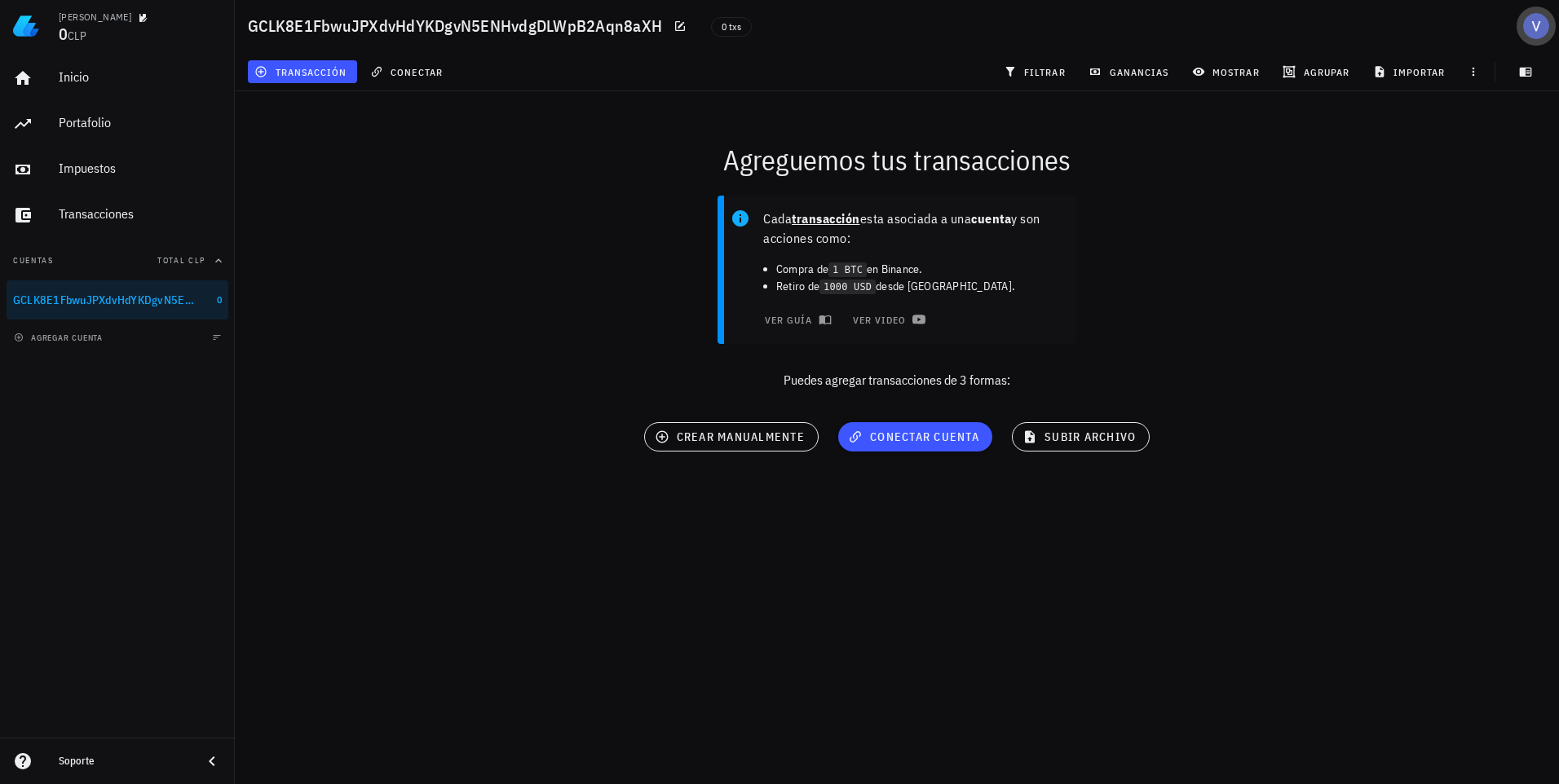
click at [1533, 21] on div "avatar" at bounding box center [1536, 26] width 26 height 26
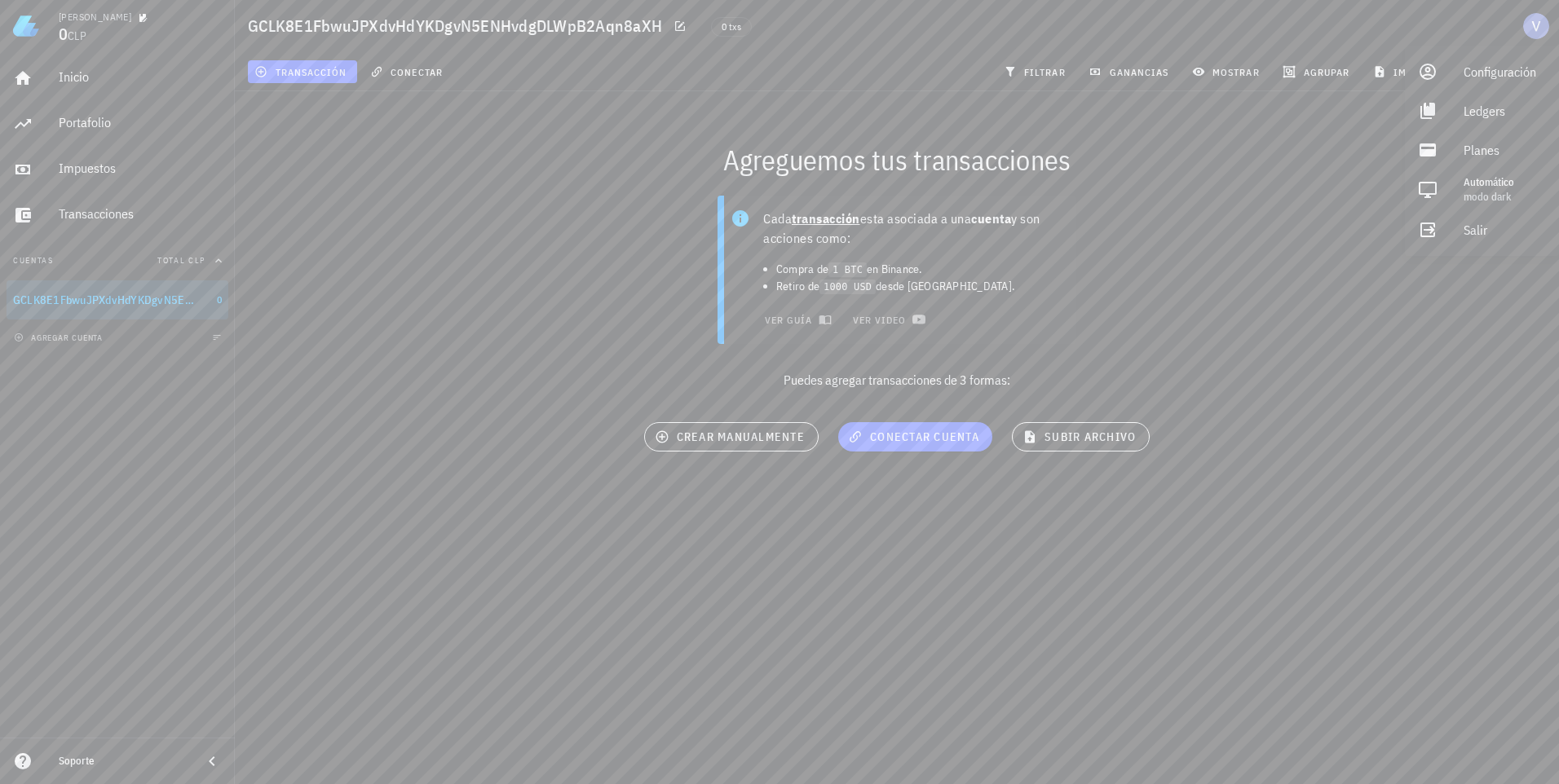
click at [1174, 232] on div "Cada transacción esta asociada a una cuenta y son acciones como: Compra de 1 BT…" at bounding box center [897, 299] width 1344 height 227
click at [796, 435] on span "crear manualmente" at bounding box center [732, 437] width 146 height 14
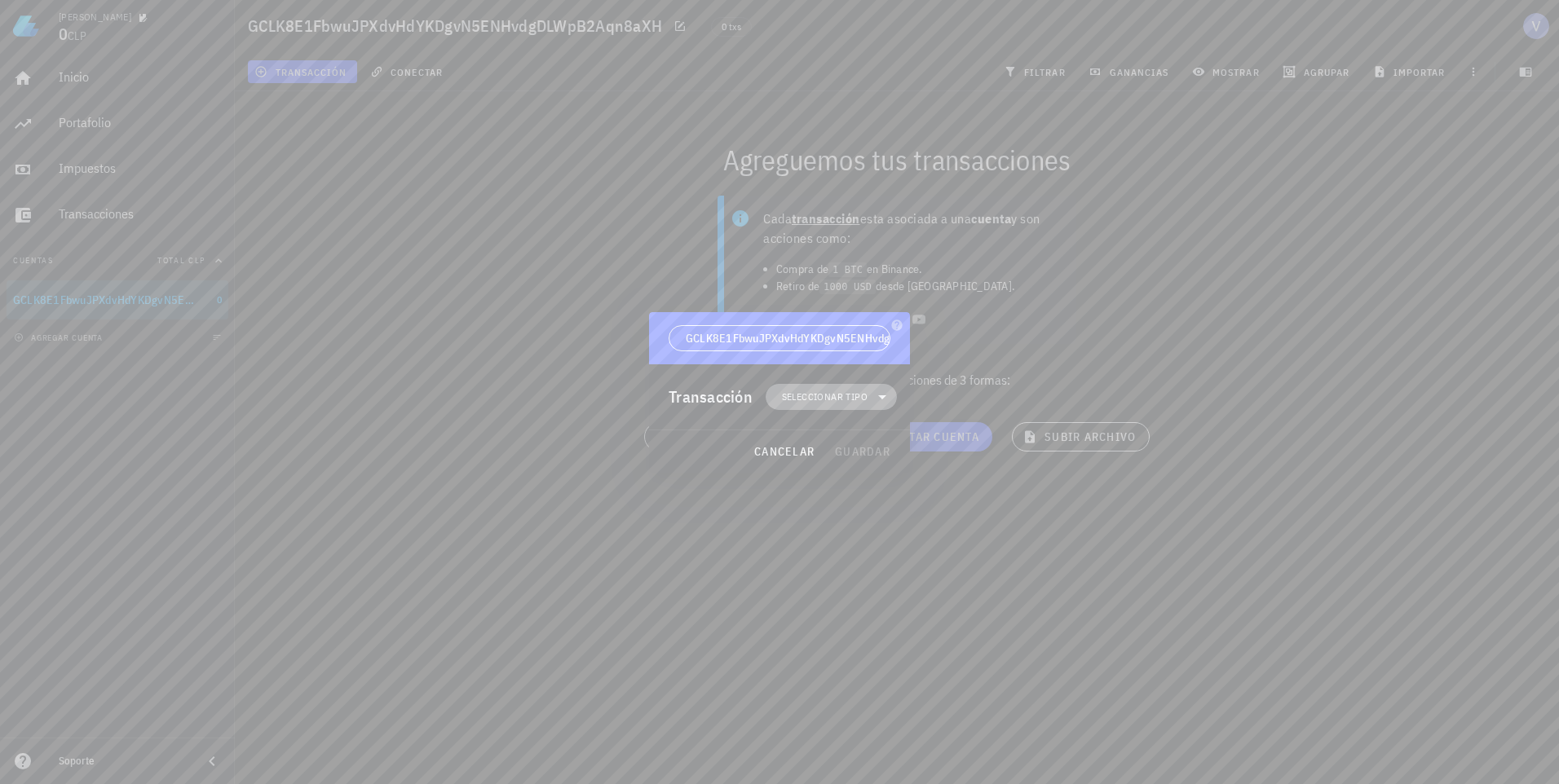
click at [809, 393] on span "Seleccionar tipo" at bounding box center [825, 397] width 86 height 16
click at [857, 530] on div "Transferencia" at bounding box center [840, 533] width 63 height 13
click at [986, 585] on div "Retiro" at bounding box center [994, 573] width 153 height 33
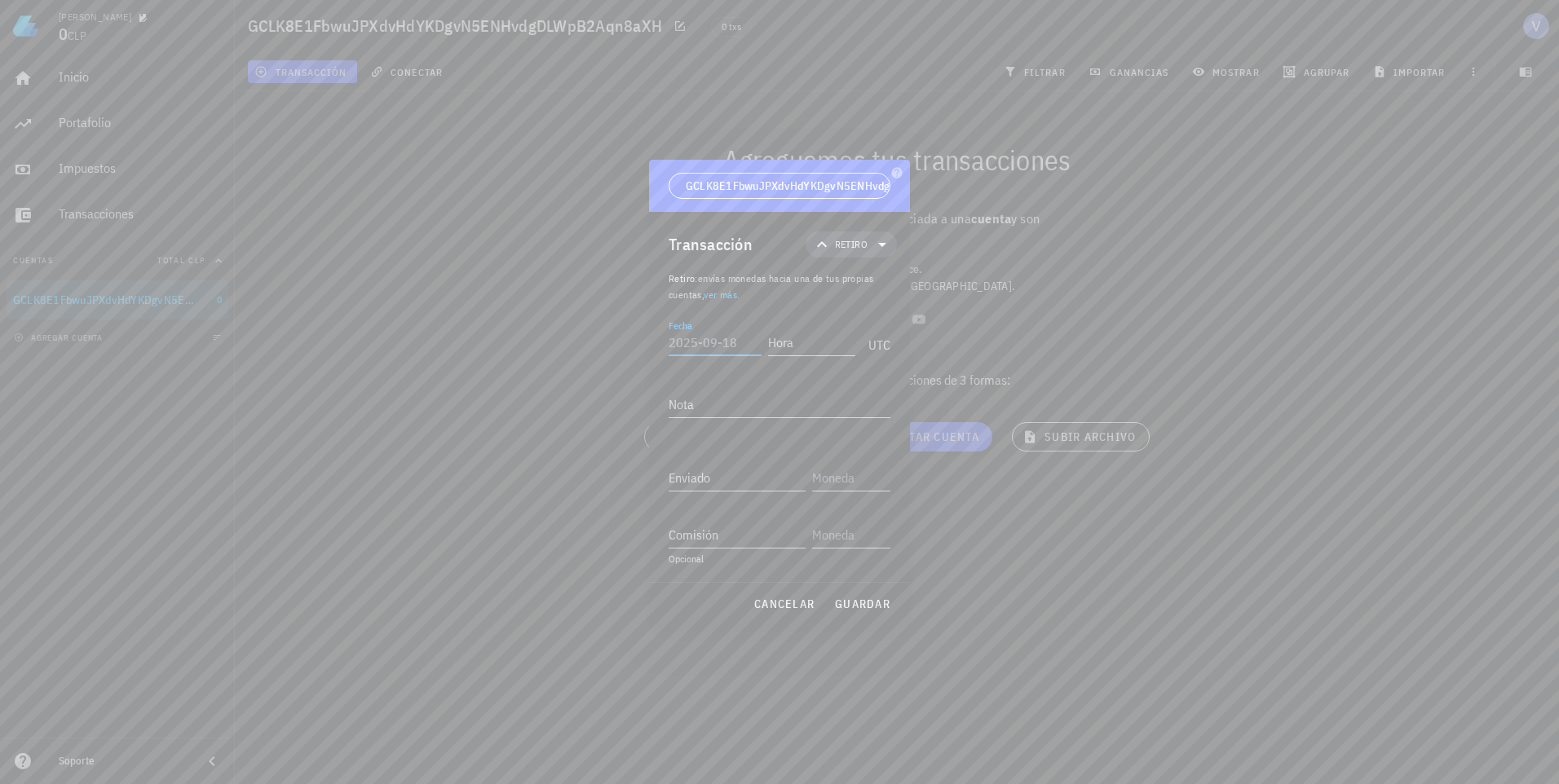
click at [710, 342] on input "Fecha" at bounding box center [715, 342] width 93 height 26
click at [818, 488] on input "text" at bounding box center [850, 477] width 75 height 26
click at [848, 531] on input "text" at bounding box center [850, 534] width 75 height 26
click at [808, 489] on div "Enviado" at bounding box center [740, 473] width 144 height 36
click at [831, 473] on input "text" at bounding box center [850, 477] width 75 height 26
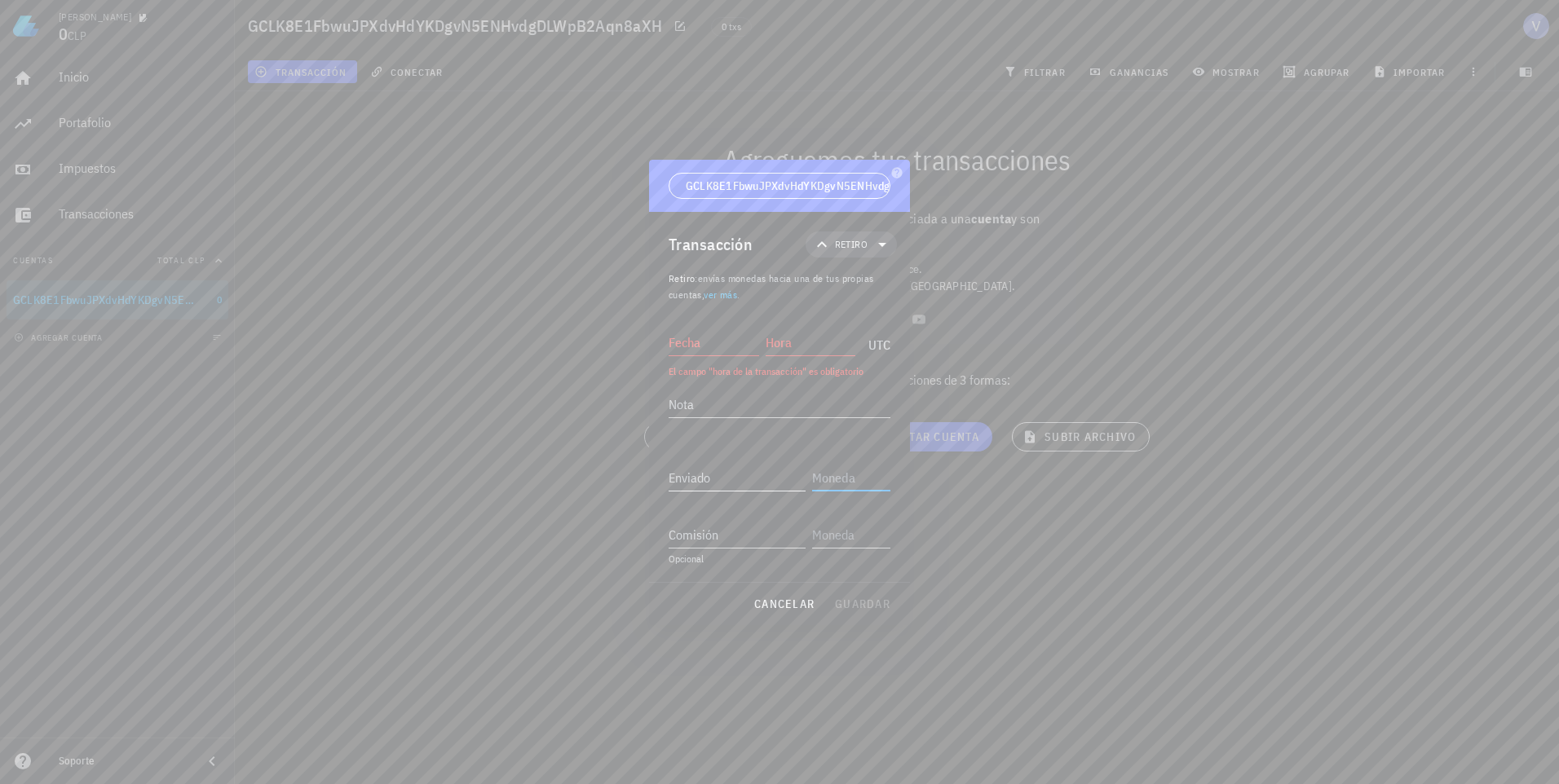
click at [779, 483] on input "Enviado" at bounding box center [737, 477] width 137 height 26
click at [838, 478] on input "text" at bounding box center [850, 477] width 75 height 26
type input "USD"
click at [729, 348] on input "Fecha" at bounding box center [713, 342] width 90 height 26
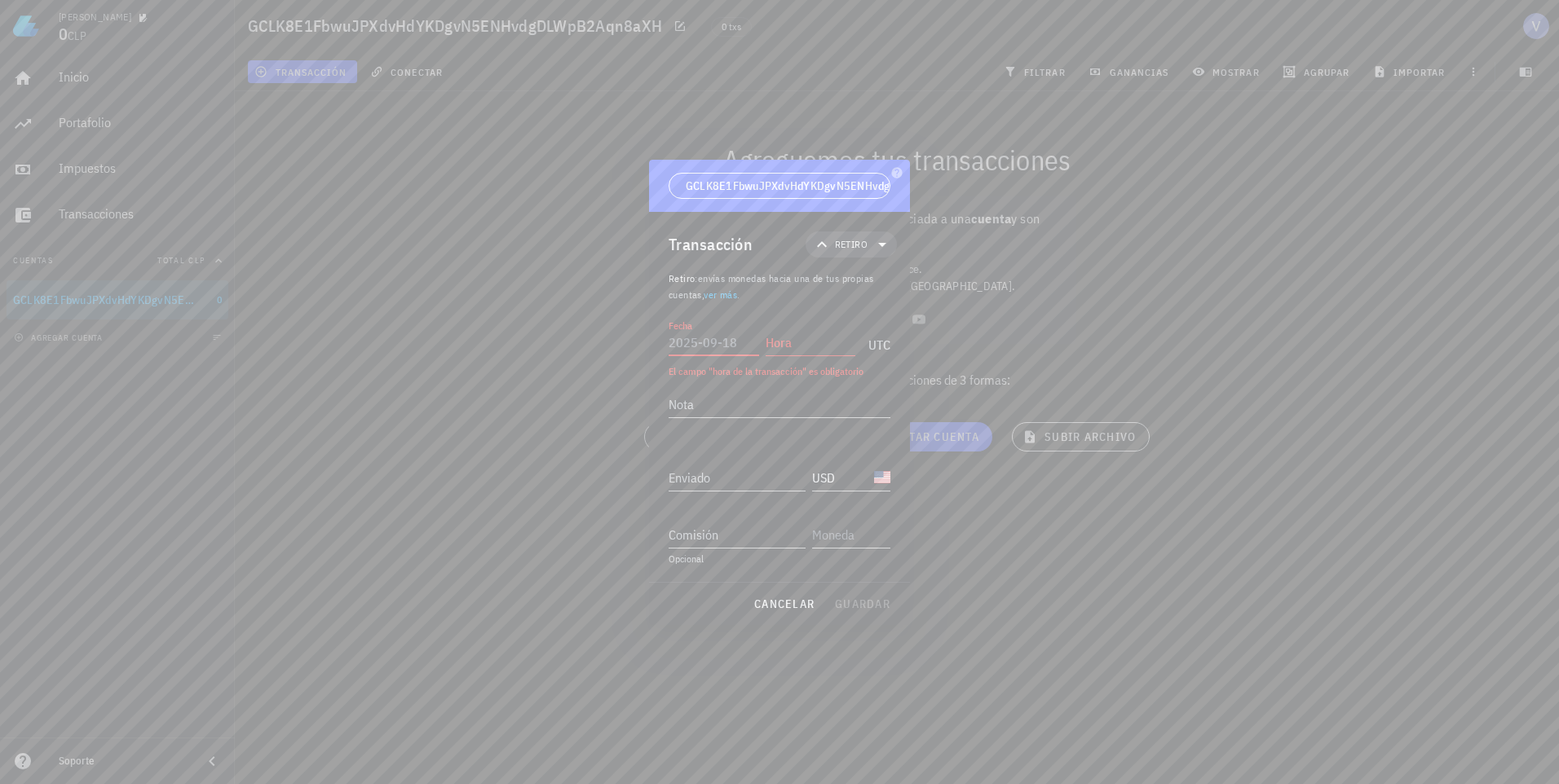
click at [729, 348] on input "Fecha" at bounding box center [713, 342] width 90 height 26
type input "2025-12-20"
click at [790, 342] on input "Hora" at bounding box center [810, 342] width 90 height 26
click at [742, 337] on input "2025-12-20" at bounding box center [713, 338] width 90 height 26
click at [824, 331] on input "20:00:00" at bounding box center [810, 338] width 90 height 26
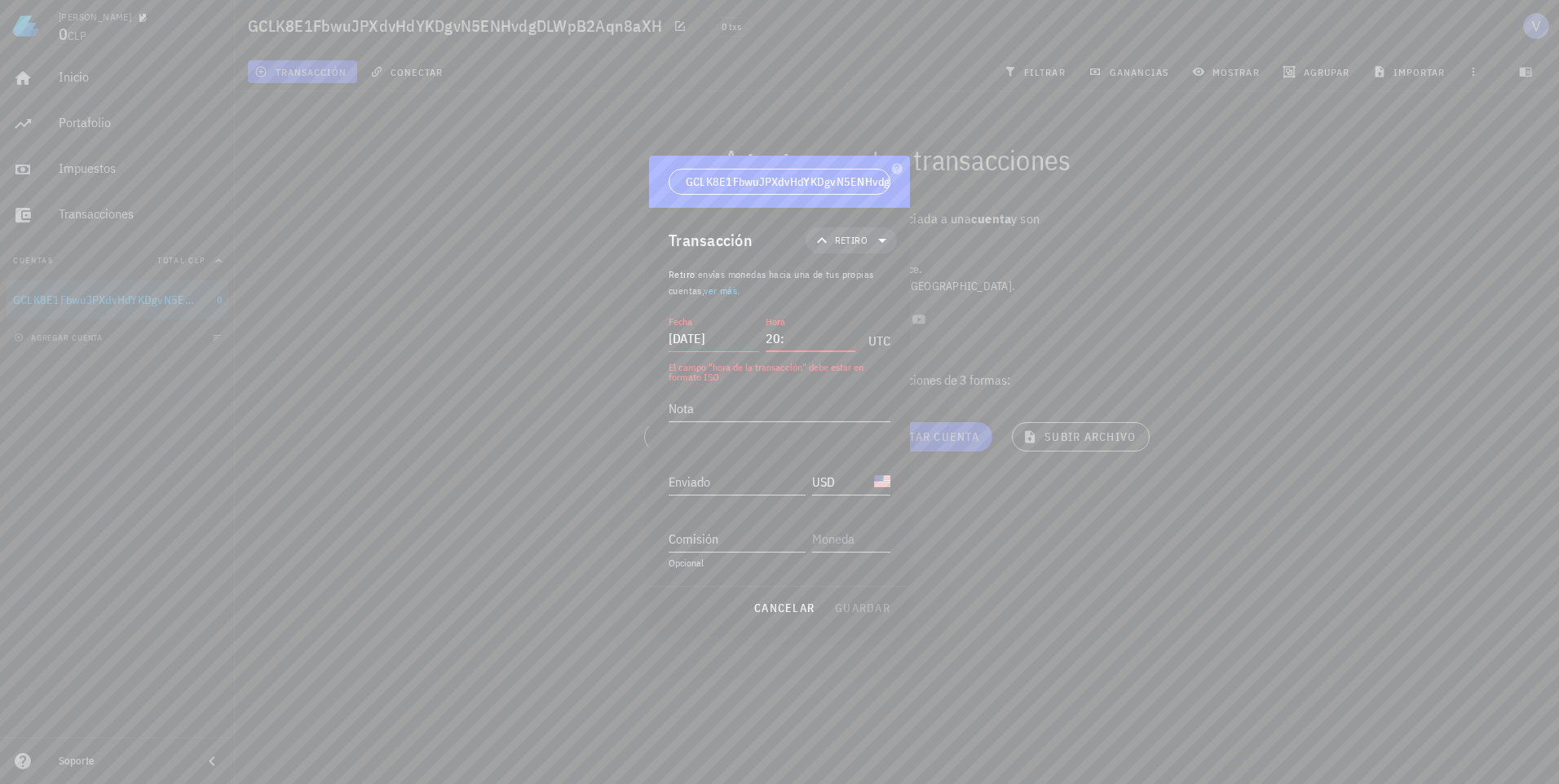
type input "2"
click at [736, 350] on input "2025-12-20" at bounding box center [713, 342] width 90 height 26
type input "2"
click at [716, 345] on input "Fecha" at bounding box center [713, 342] width 90 height 26
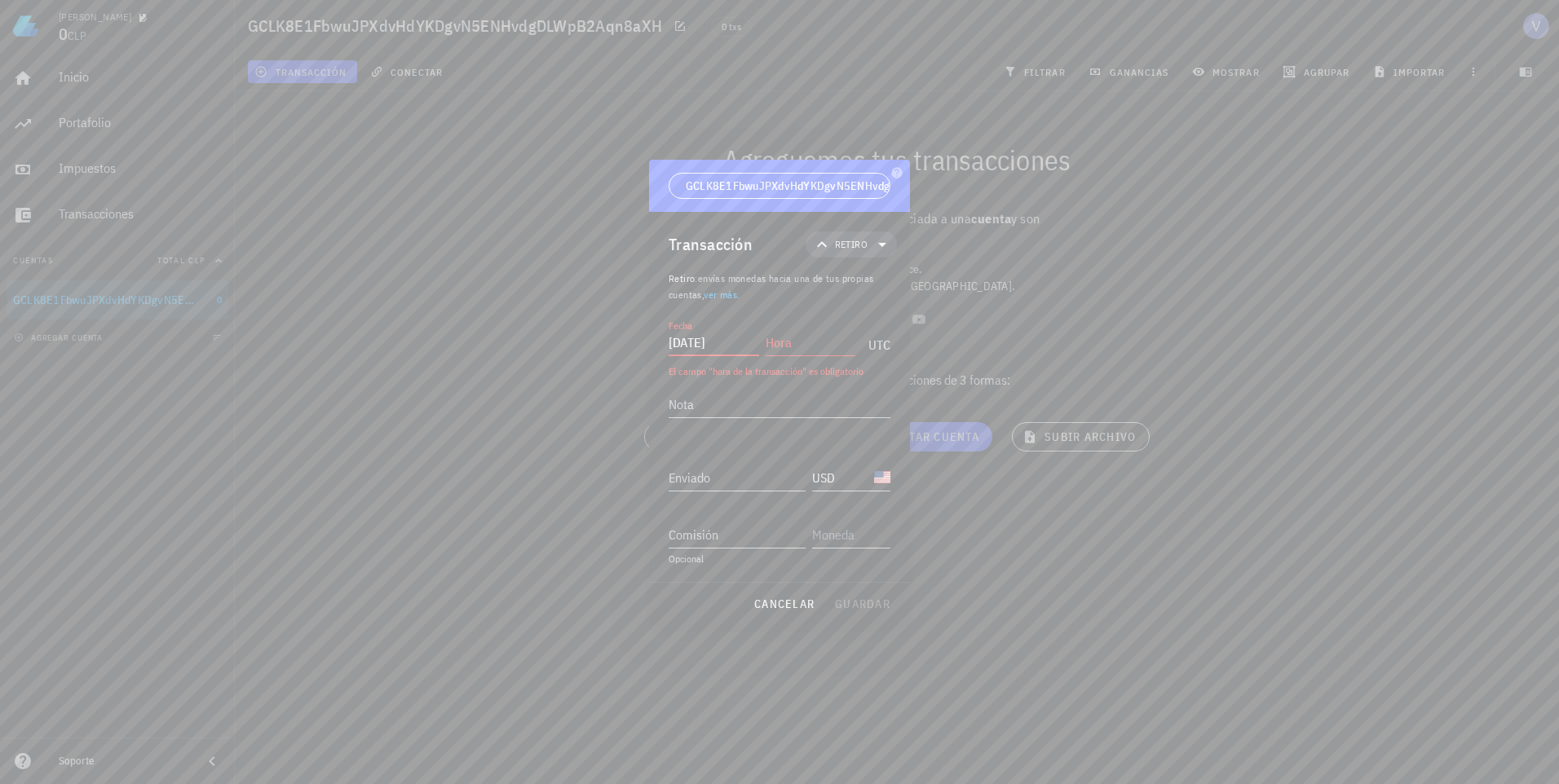
click at [772, 334] on div "Hora" at bounding box center [810, 342] width 90 height 26
click at [713, 350] on input "2025-12-09" at bounding box center [713, 342] width 90 height 26
type input "2"
type input "2025-09-18"
click at [769, 337] on input "Hora" at bounding box center [810, 342] width 90 height 26
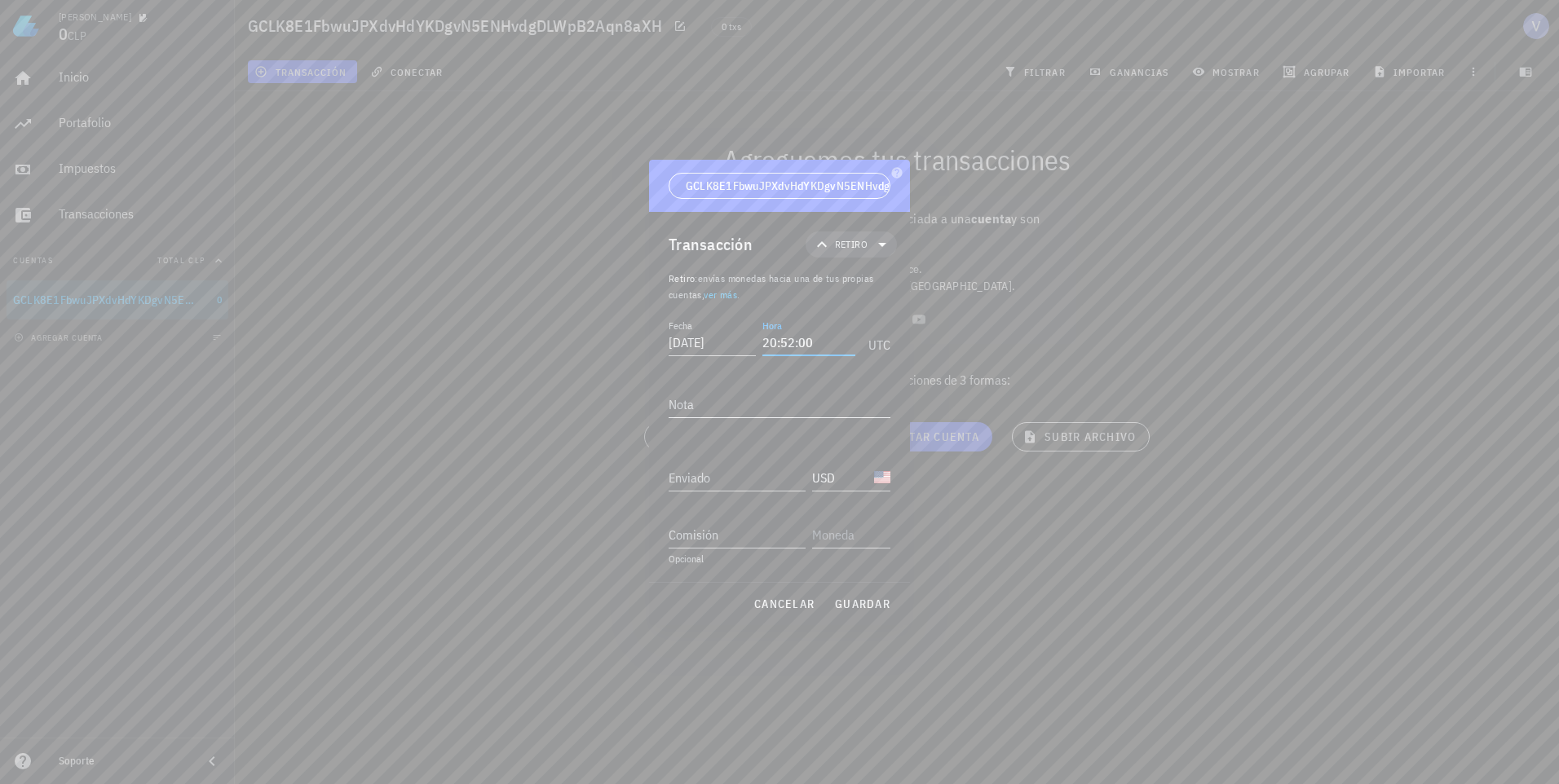
type input "20:52:00"
click at [742, 409] on textarea "Nota" at bounding box center [779, 404] width 222 height 26
type textarea "A"
click at [739, 483] on input "Enviado" at bounding box center [737, 477] width 137 height 26
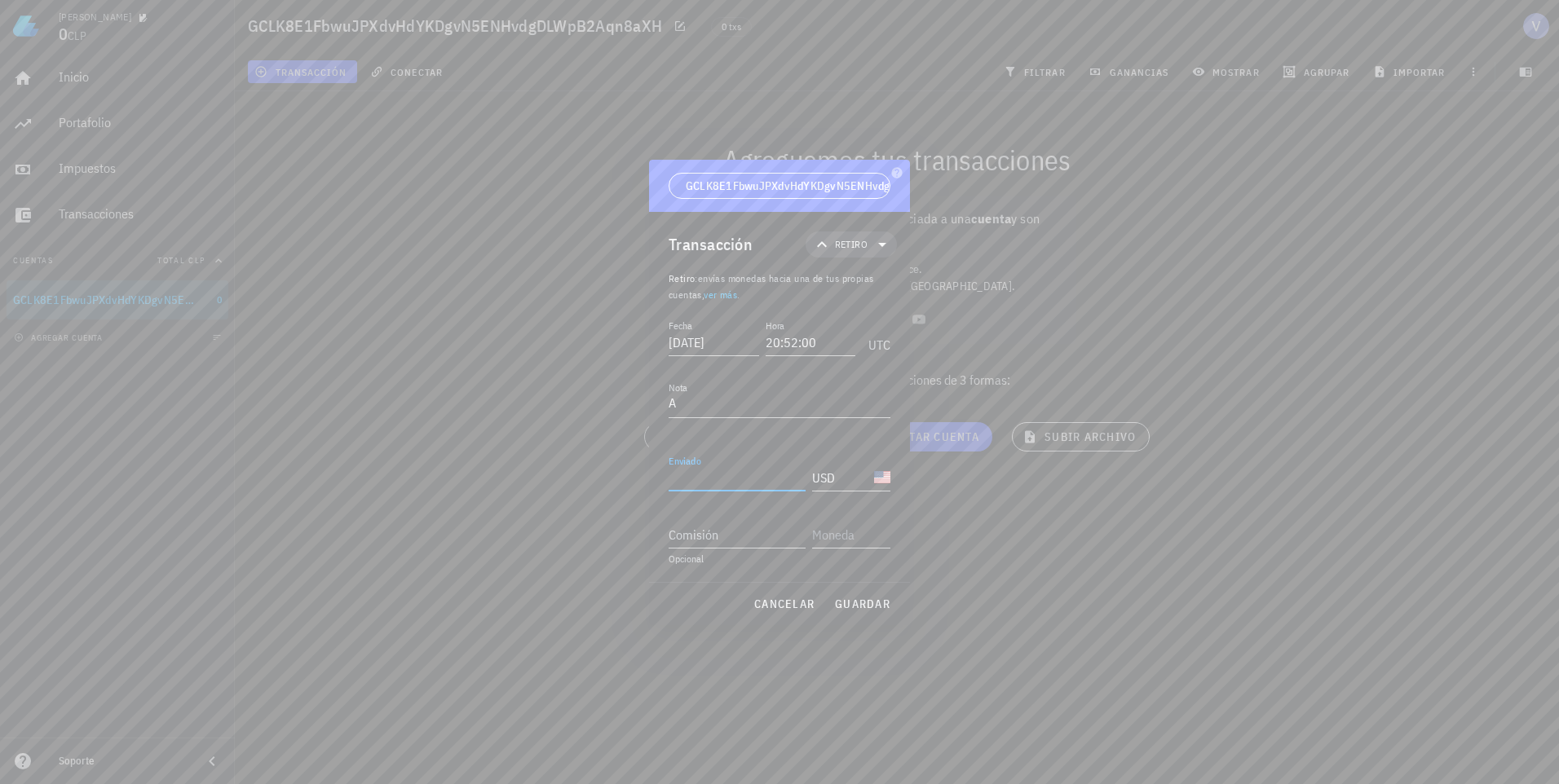
click at [772, 483] on input "Enviado" at bounding box center [737, 477] width 137 height 26
type input "22.000"
click at [774, 535] on input "Comisión" at bounding box center [737, 534] width 137 height 26
click at [829, 534] on input "text" at bounding box center [850, 534] width 75 height 26
drag, startPoint x: 724, startPoint y: 553, endPoint x: 713, endPoint y: 555, distance: 11.2
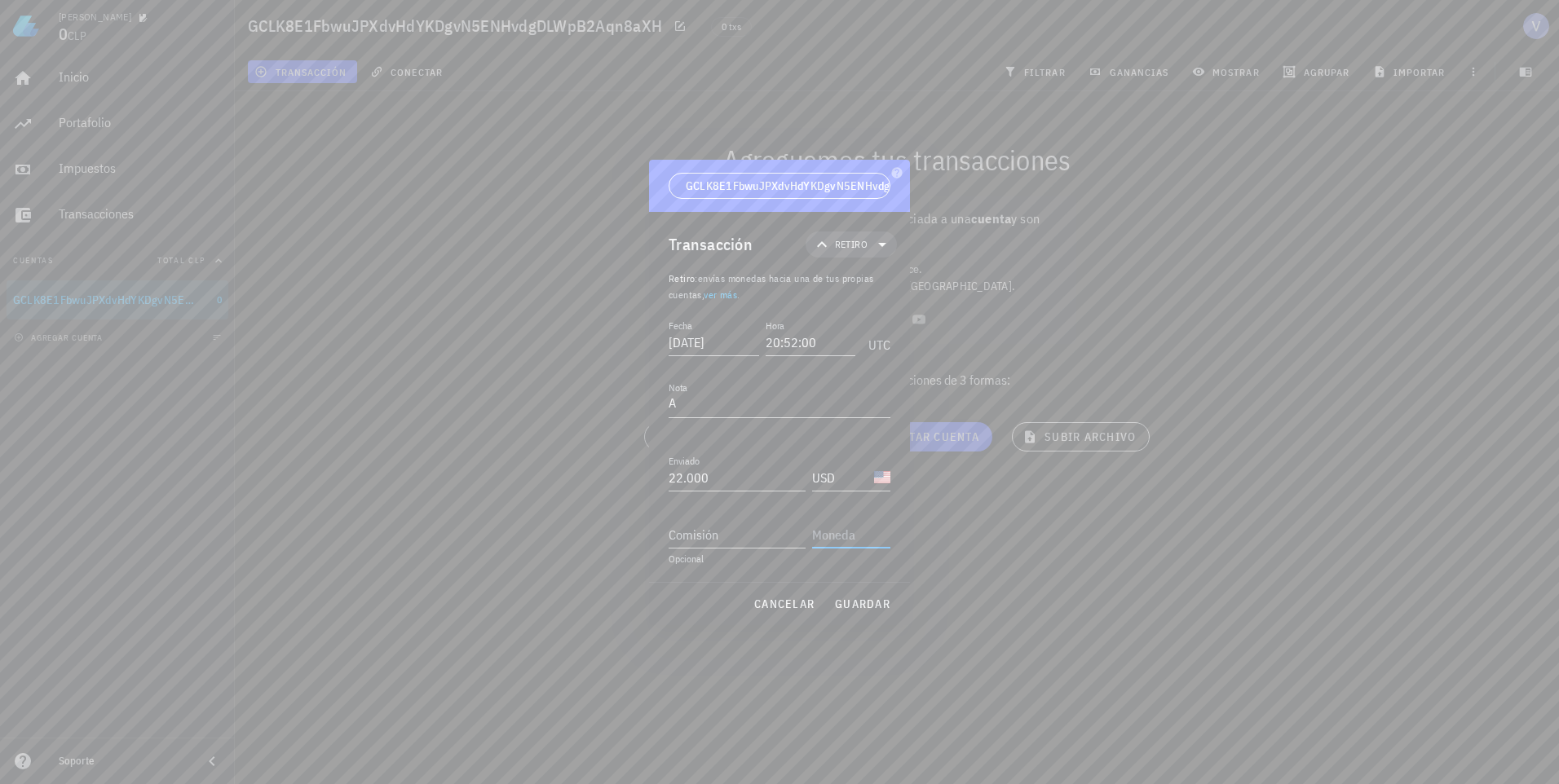
click at [719, 554] on div "Comisión Opcional" at bounding box center [779, 537] width 222 height 57
click at [682, 559] on div "Opcional" at bounding box center [779, 558] width 222 height 10
click at [692, 563] on div "Opcional" at bounding box center [779, 558] width 222 height 10
drag, startPoint x: 692, startPoint y: 563, endPoint x: 867, endPoint y: 600, distance: 178.9
click at [867, 600] on span "guardar" at bounding box center [862, 604] width 56 height 14
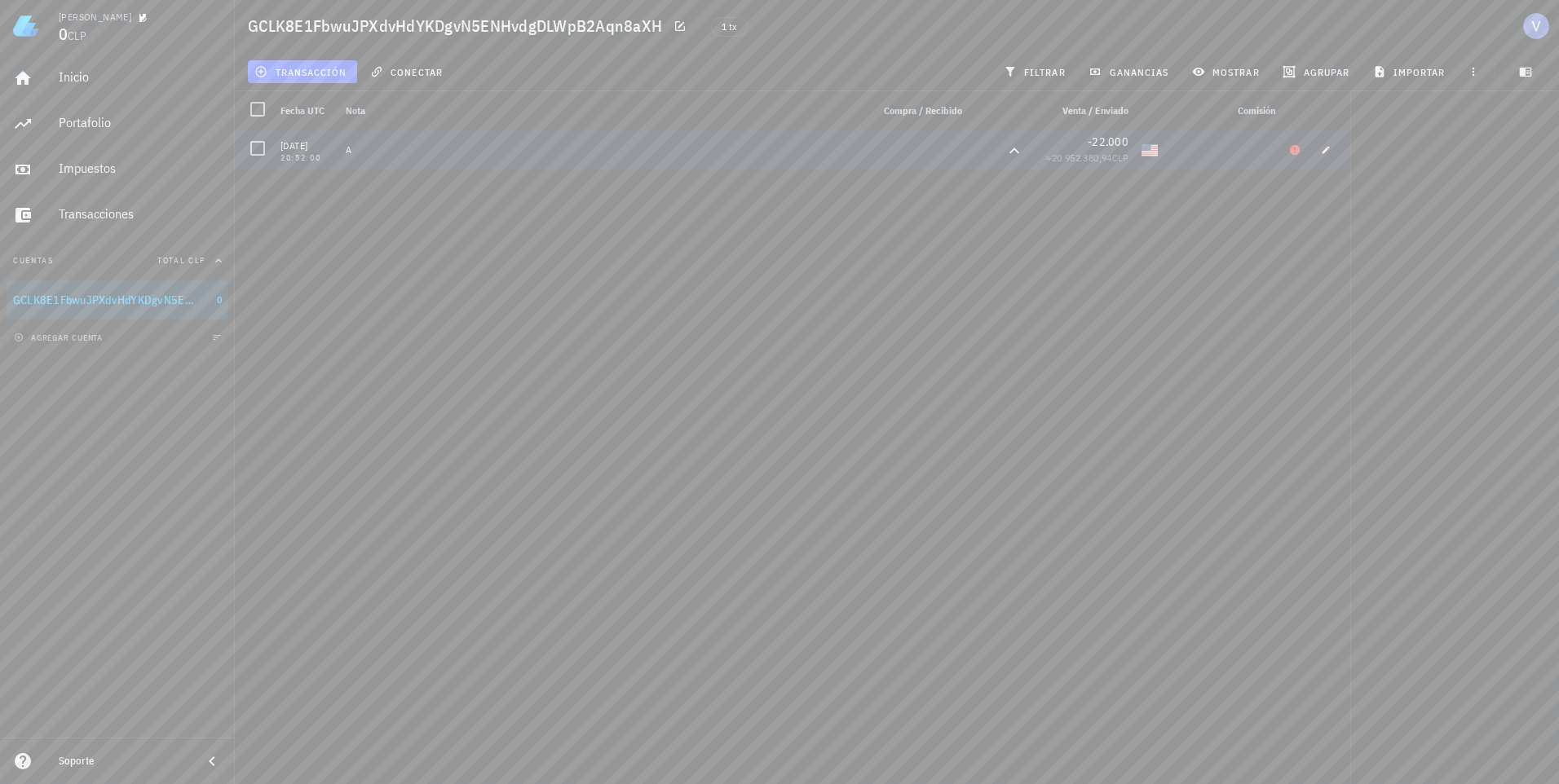
click at [371, 155] on div "A" at bounding box center [601, 150] width 512 height 13
click at [262, 150] on div at bounding box center [257, 148] width 28 height 28
click at [1472, 73] on icon "button" at bounding box center [1473, 71] width 13 height 13
click at [1330, 156] on button "button" at bounding box center [1326, 150] width 23 height 23
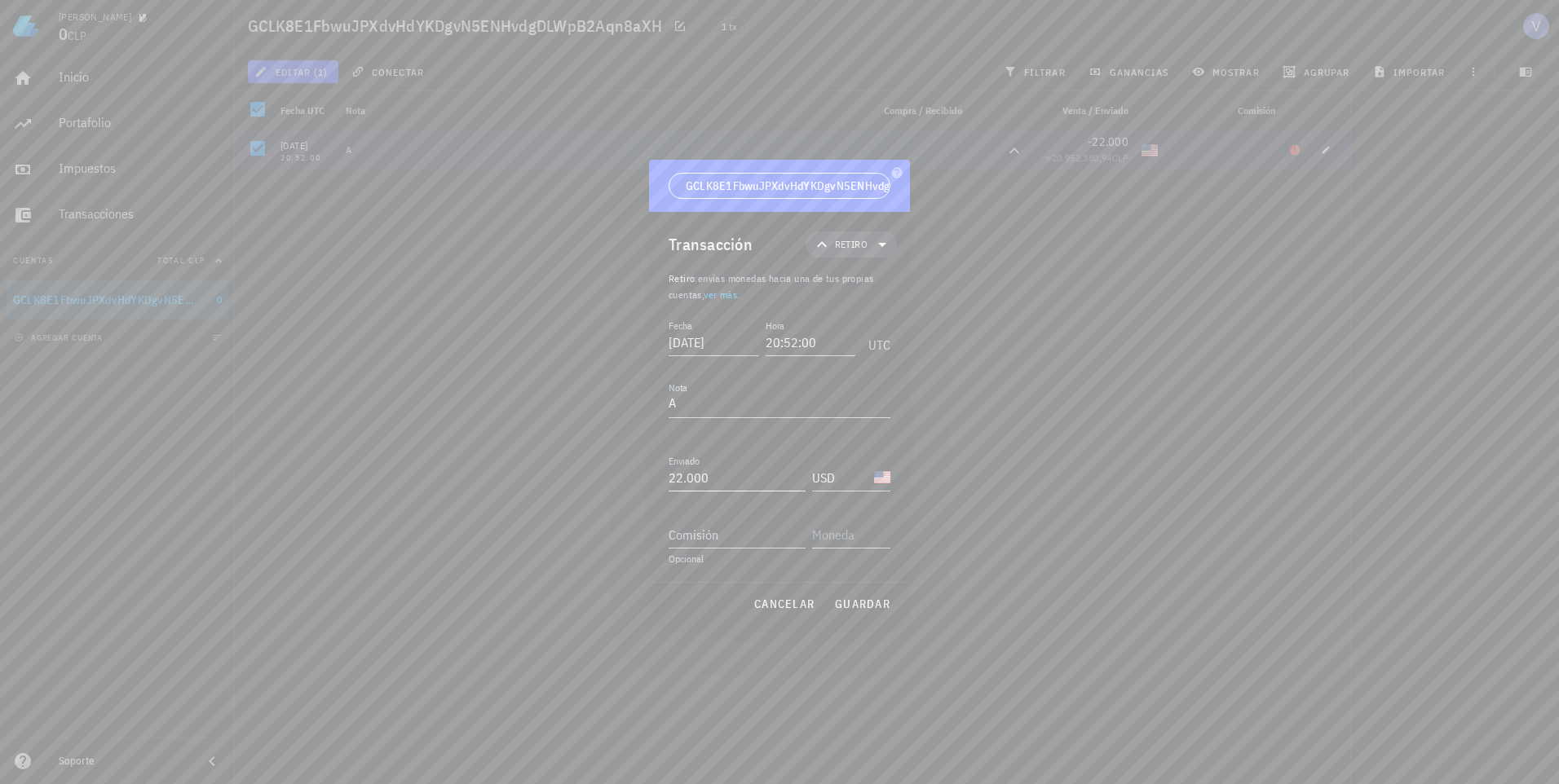
type input "22000"
drag, startPoint x: 741, startPoint y: 479, endPoint x: 686, endPoint y: 506, distance: 61.3
click at [563, 479] on div "Víctor 0 CLP Inicio Portafolio Impuestos Transacciones Cuentas Total CLP GCLK8E…" at bounding box center [779, 392] width 1559 height 784
click at [869, 602] on div "cancelar guardar" at bounding box center [779, 604] width 261 height 43
click at [742, 487] on div "Enviado USD El campo "enviado" debe tener una cantidad y moneda válidos" at bounding box center [779, 480] width 222 height 65
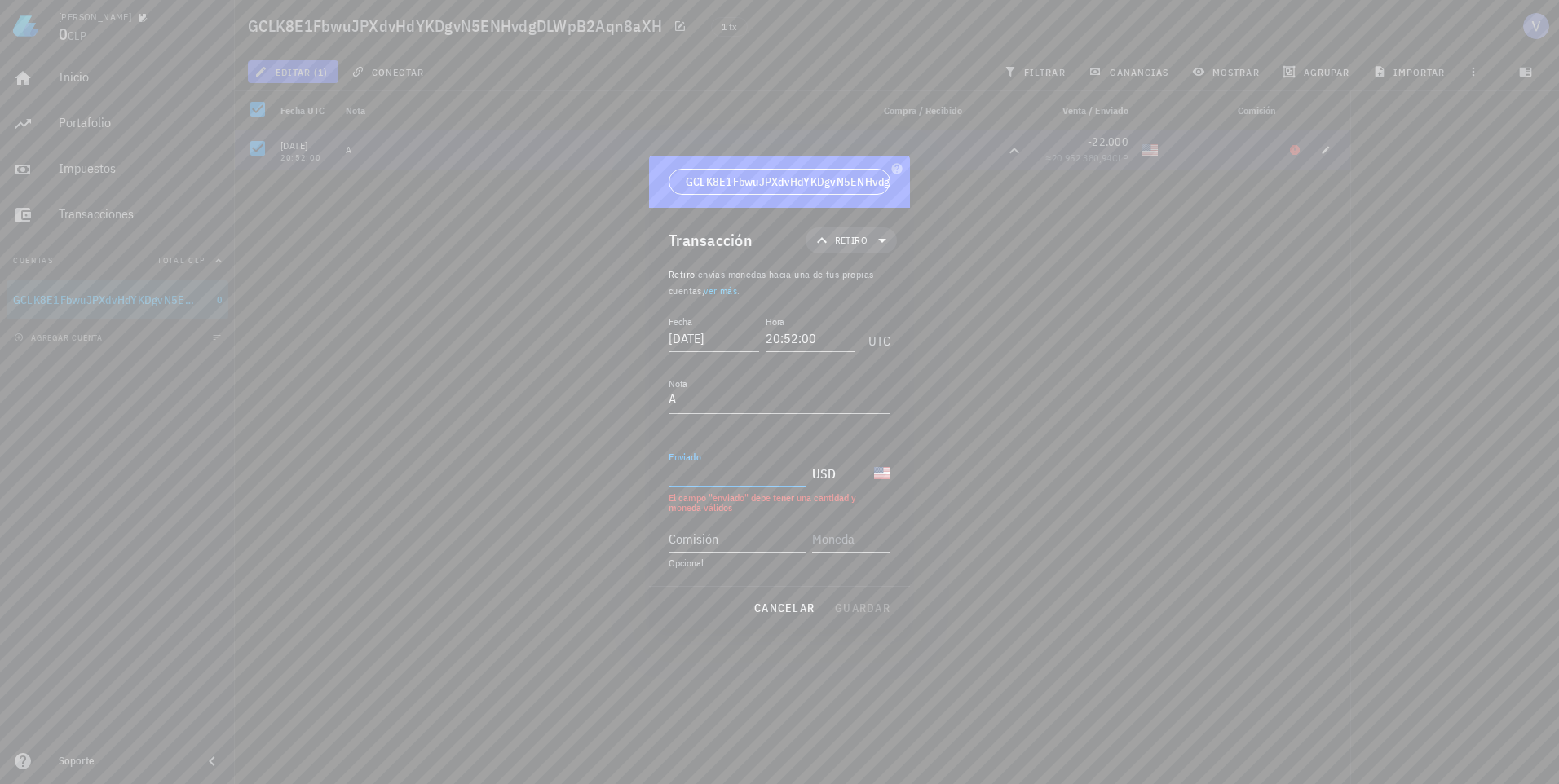
click at [742, 479] on input "Enviado" at bounding box center [737, 473] width 137 height 26
click at [852, 587] on div "cancelar guardar" at bounding box center [779, 604] width 261 height 43
click at [858, 598] on span "guardar" at bounding box center [862, 604] width 56 height 14
type input "22.000"
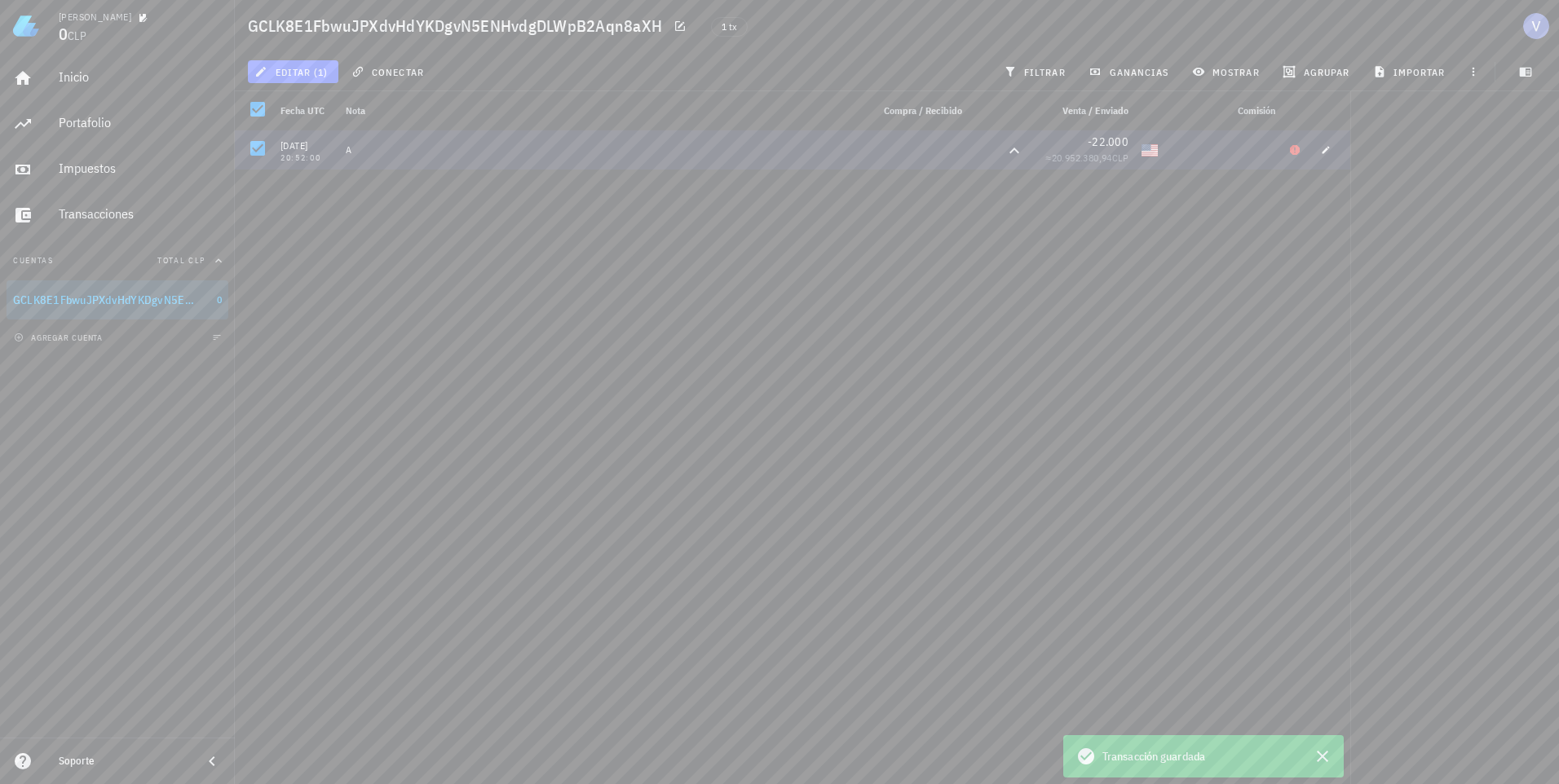
click at [858, 598] on div "18/09/2025 20:52:00 A -22.000 ≈ 20.952.380,94 CLP" at bounding box center [792, 450] width 1115 height 640
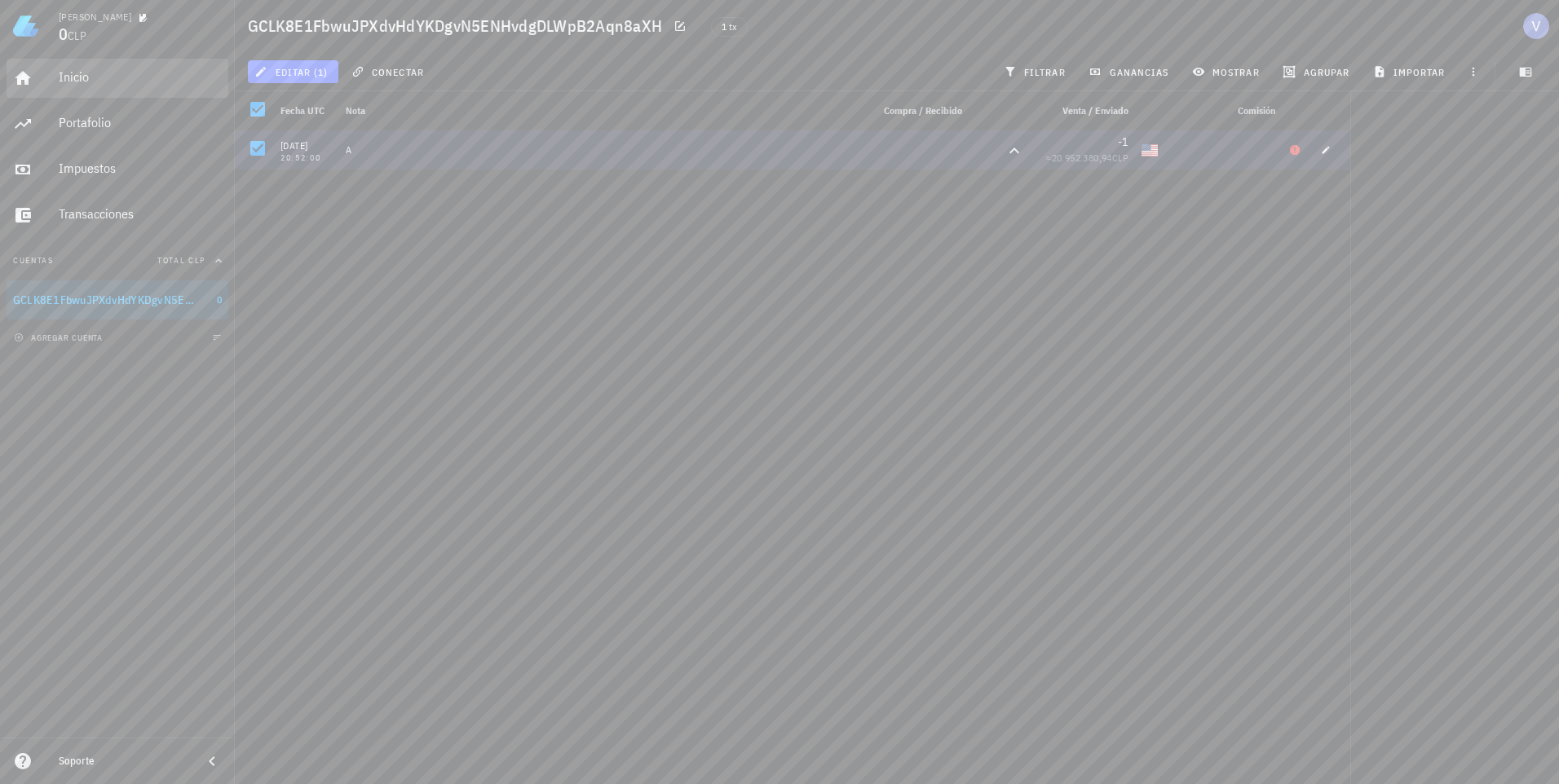
click at [167, 71] on div "Inicio" at bounding box center [140, 77] width 163 height 15
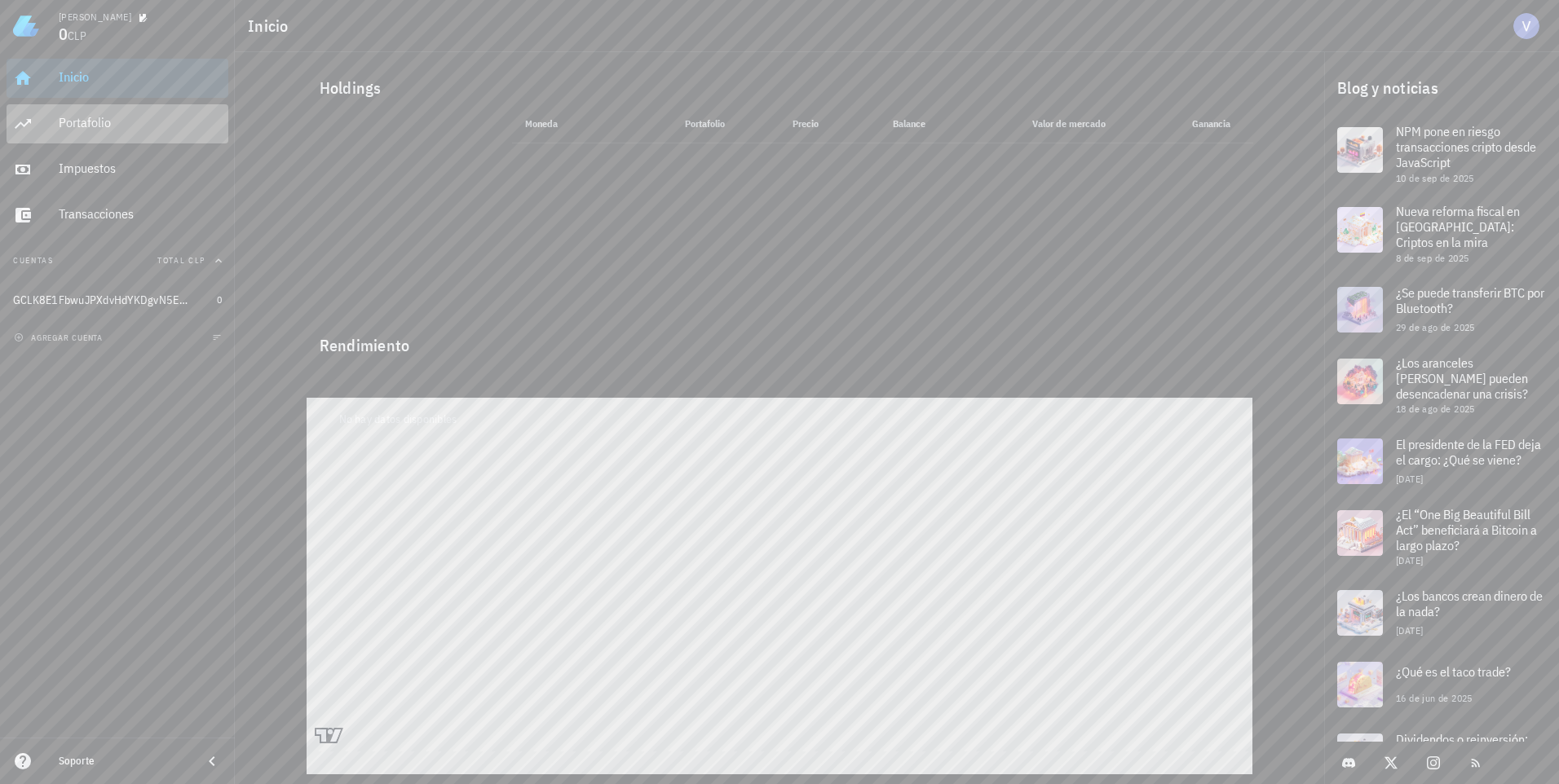
click at [142, 130] on div "Portafolio" at bounding box center [140, 122] width 163 height 15
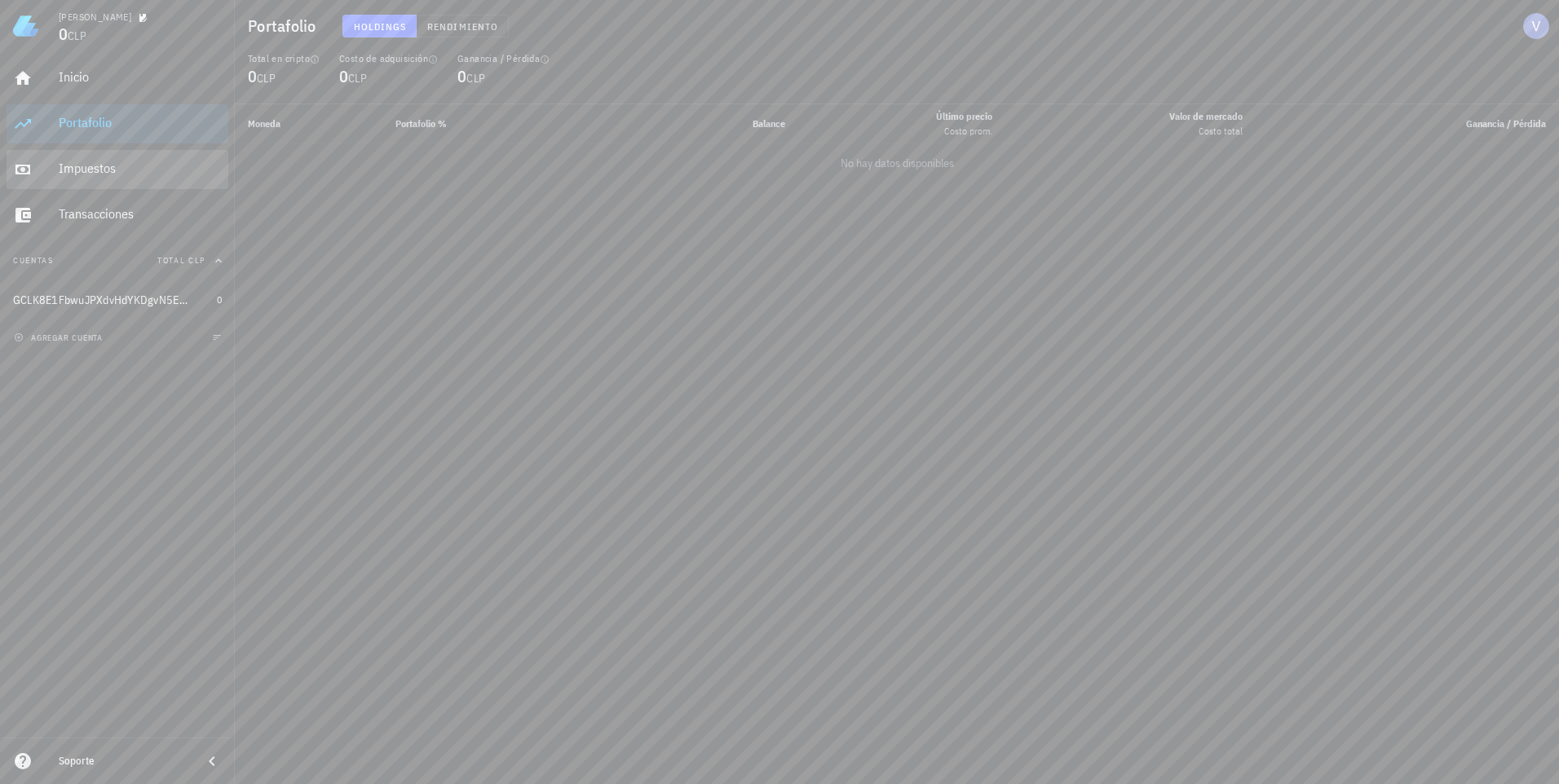
click at [131, 167] on div "Impuestos" at bounding box center [140, 168] width 163 height 15
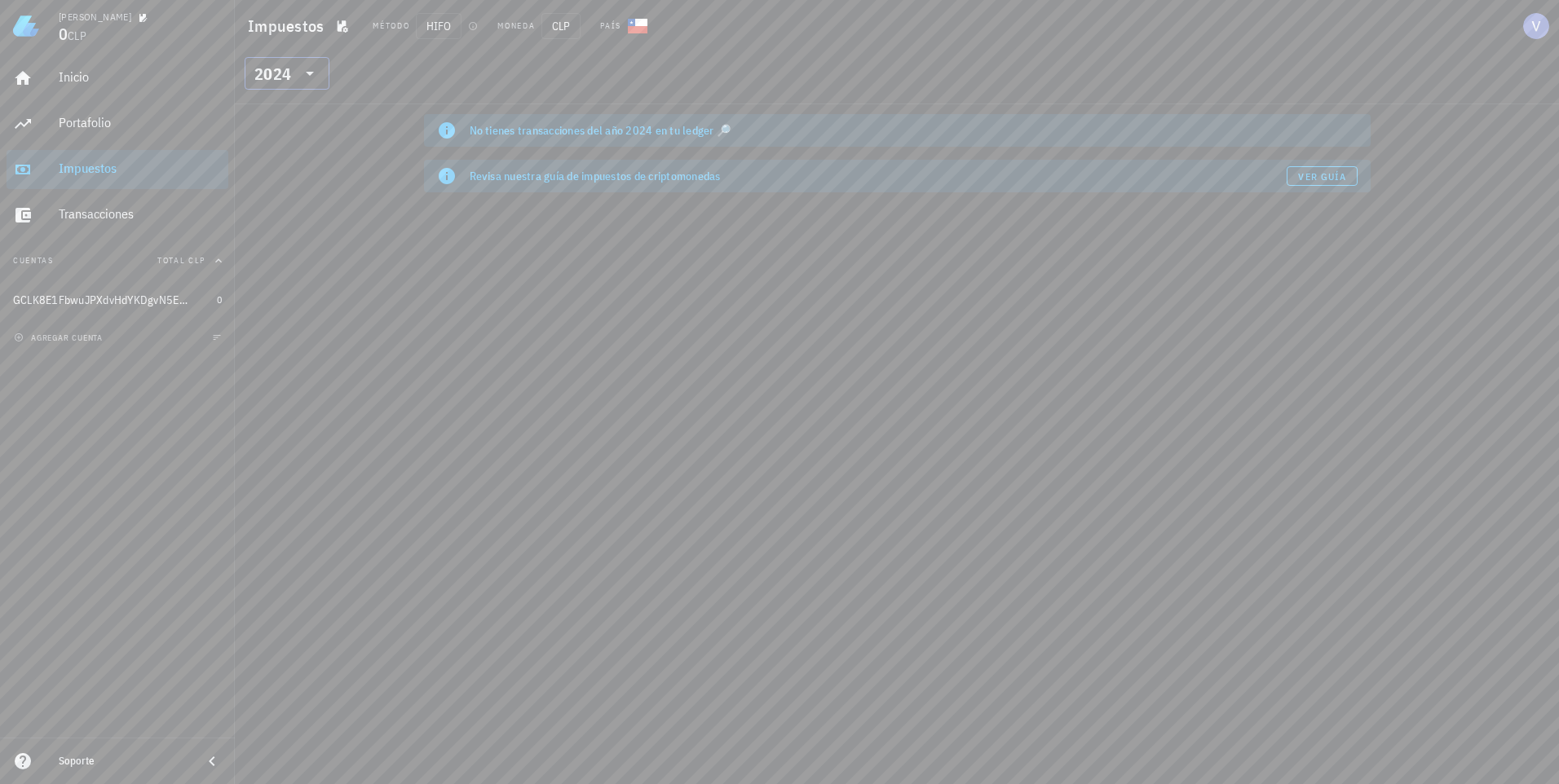
click at [319, 72] on div "​ 2024" at bounding box center [286, 73] width 85 height 33
click at [289, 110] on div "2025" at bounding box center [287, 115] width 59 height 13
click at [168, 218] on div "Transacciones" at bounding box center [140, 213] width 163 height 15
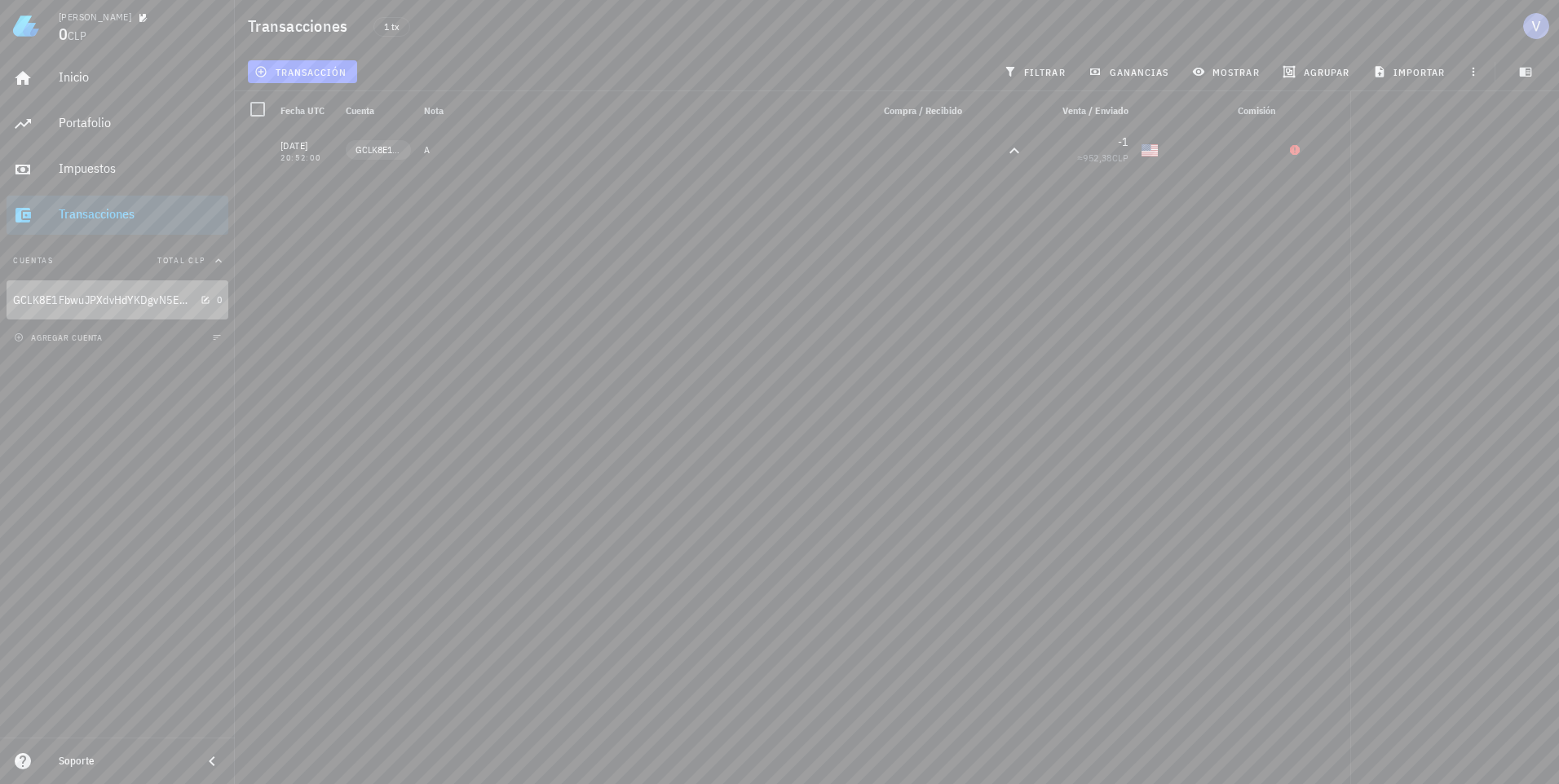
click at [182, 294] on div "GCLK8E1FbwuJPXdvHdYKDgvN5ENHvdgDLWpB2Aqn8aXH" at bounding box center [104, 301] width 181 height 14
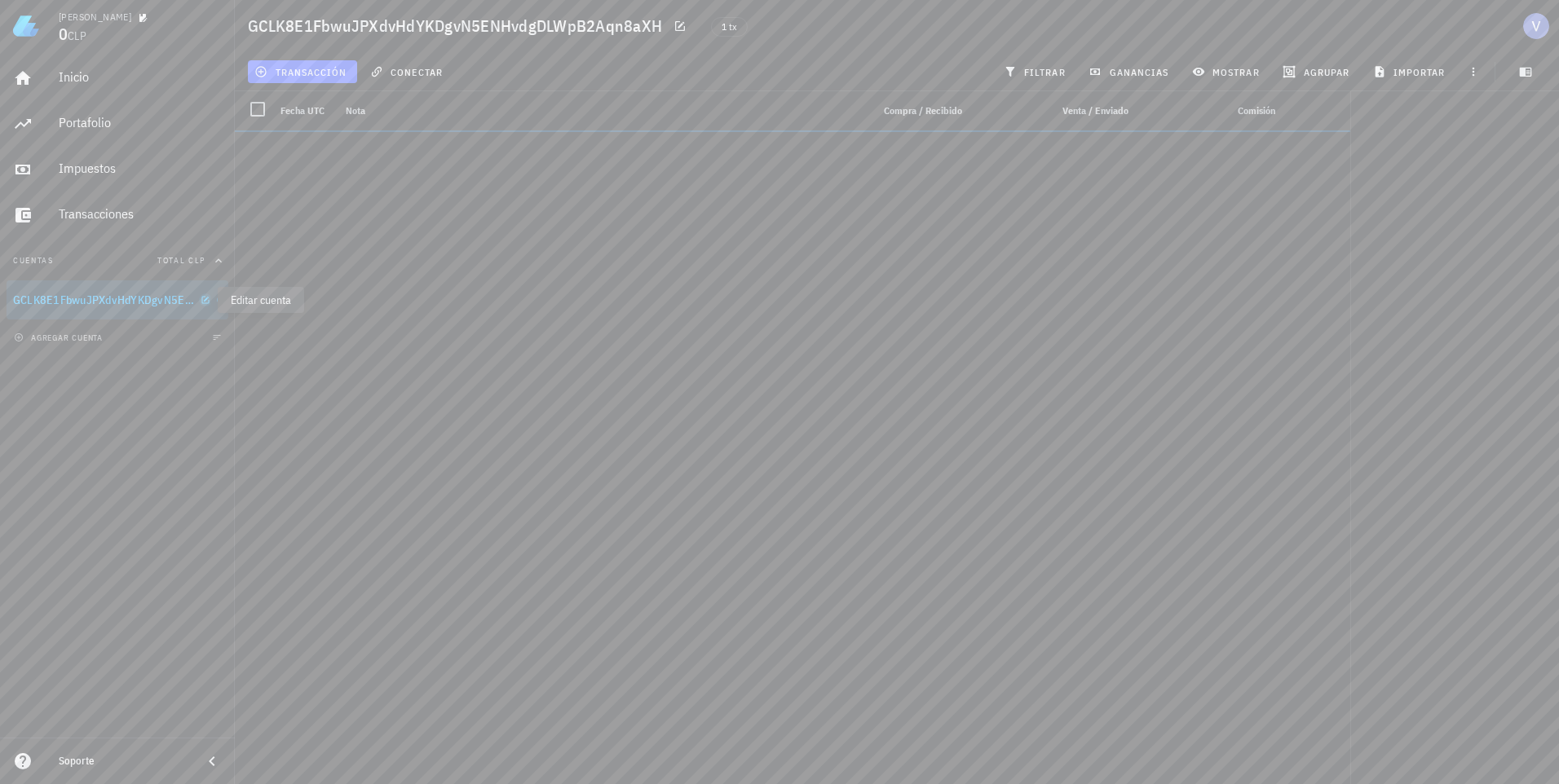
click at [203, 298] on icon "button" at bounding box center [205, 300] width 10 height 10
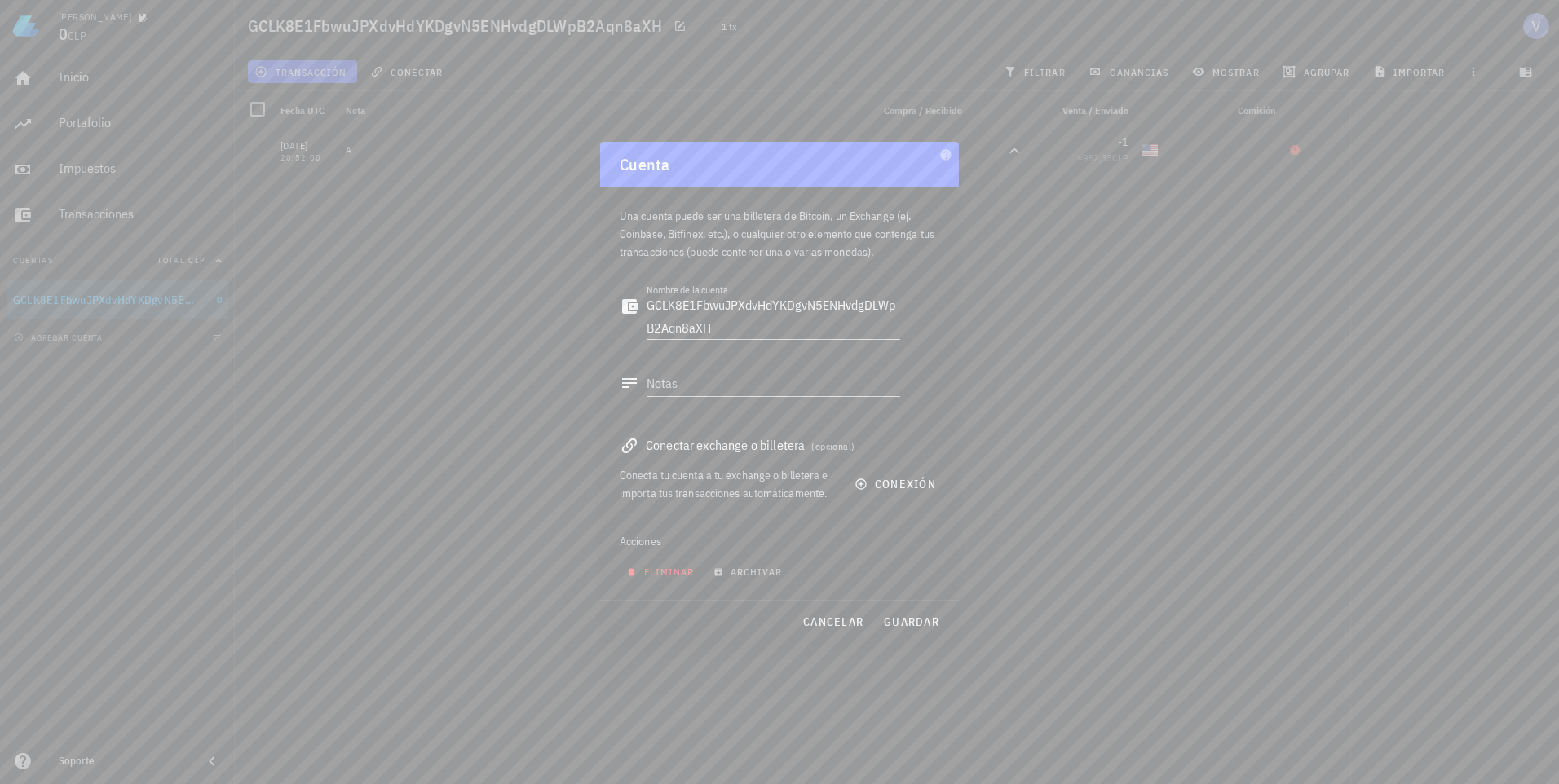
click at [680, 574] on span "eliminar" at bounding box center [662, 572] width 64 height 12
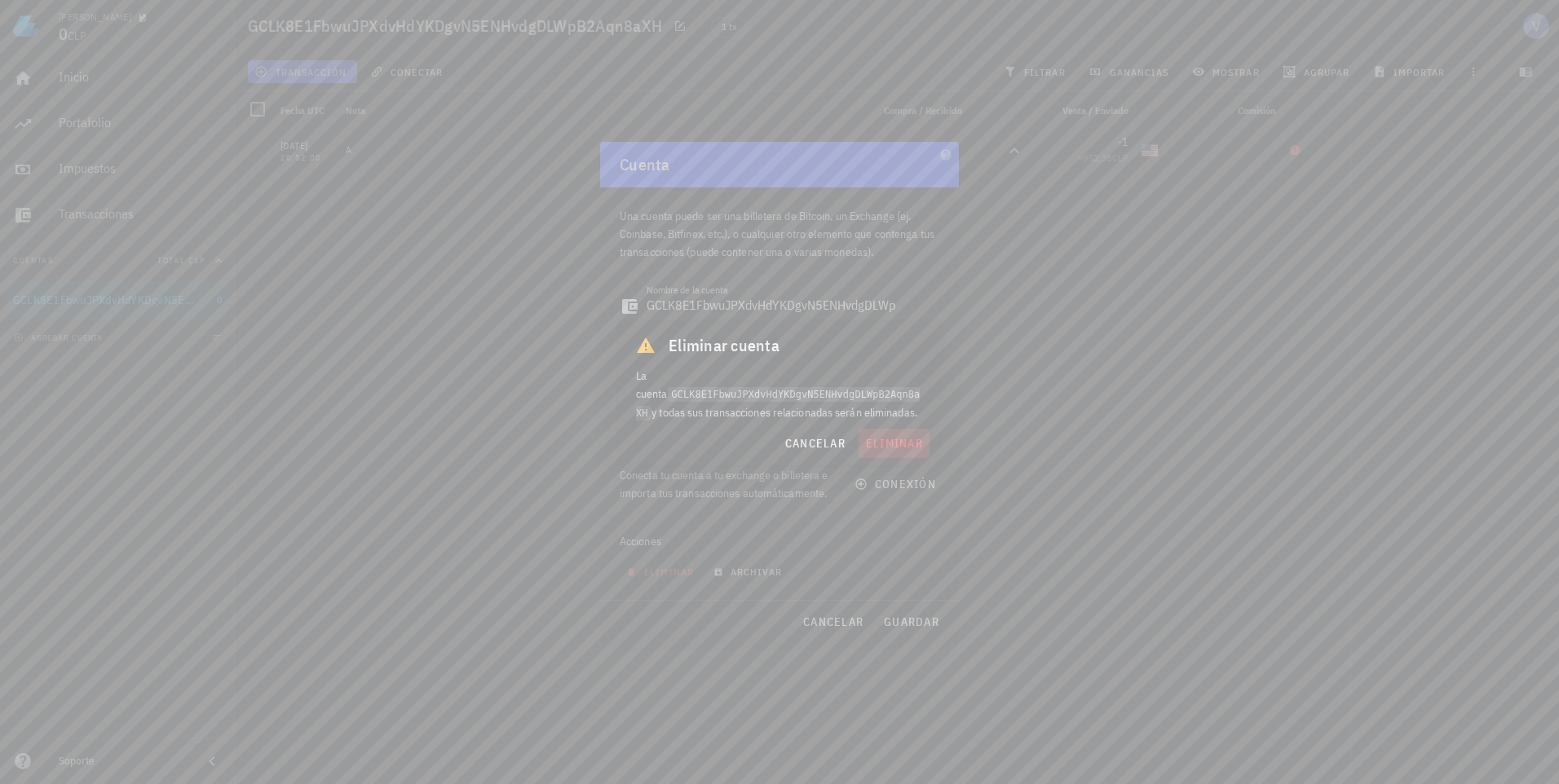
click at [896, 439] on span "eliminar" at bounding box center [894, 443] width 58 height 14
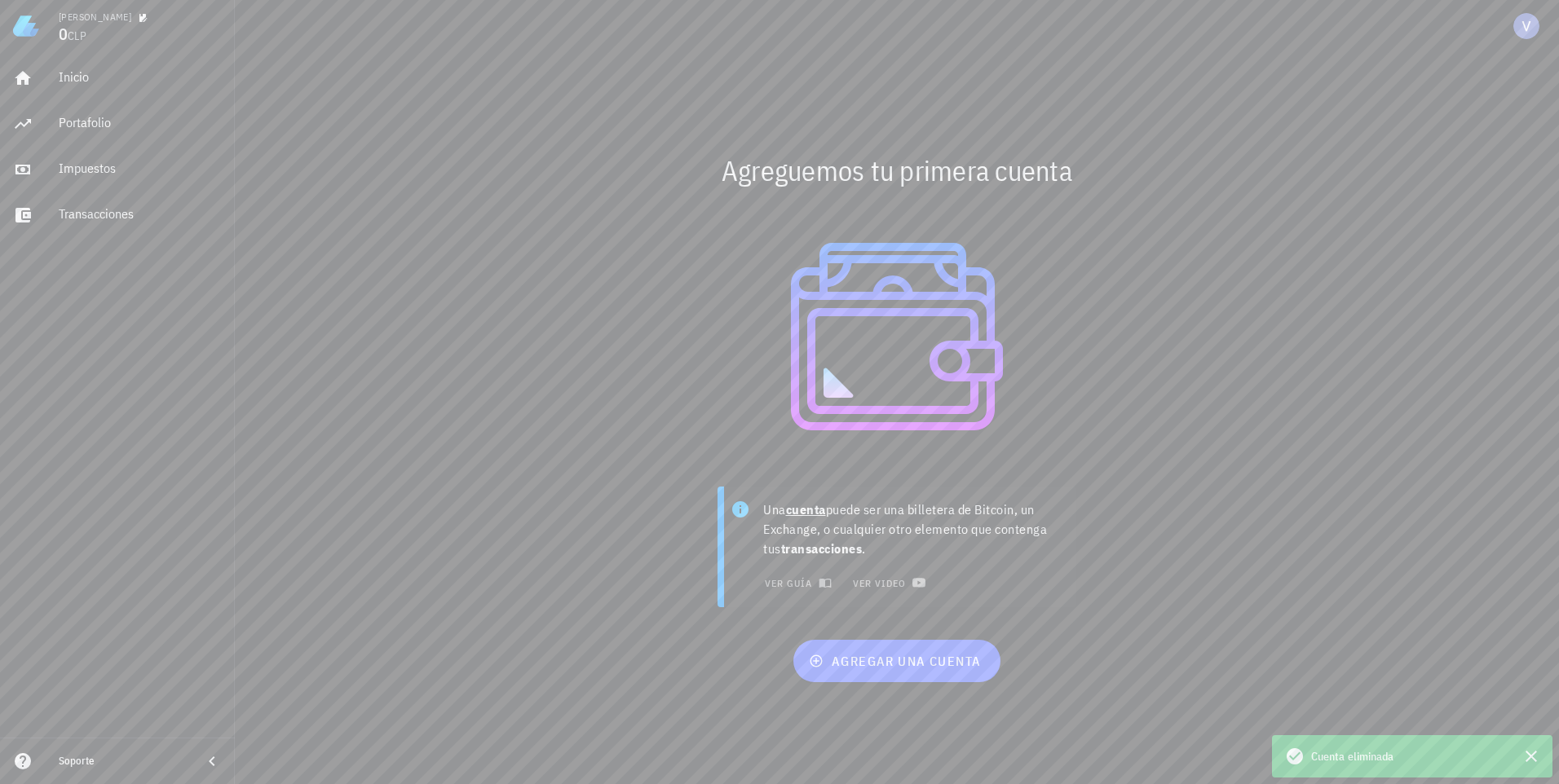
click at [1529, 59] on div "Agreguemos tu primera cuenta Una cuenta puede ser una billetera de Bitcoin, un …" at bounding box center [897, 417] width 1324 height 732
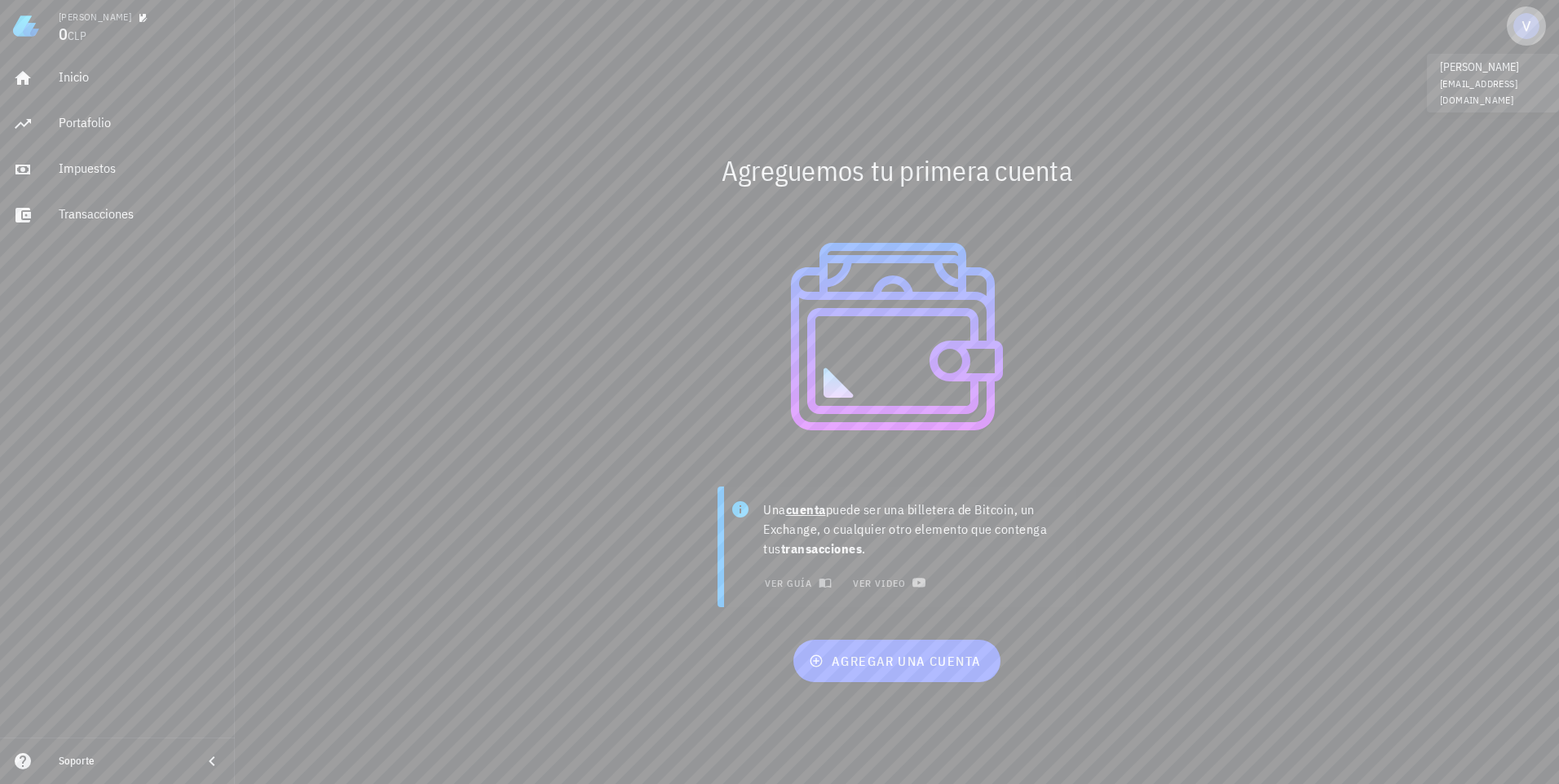
click at [1530, 29] on div "avatar" at bounding box center [1526, 26] width 26 height 26
click at [1424, 242] on link "Salir" at bounding box center [1464, 230] width 170 height 39
